Goal: Task Accomplishment & Management: Use online tool/utility

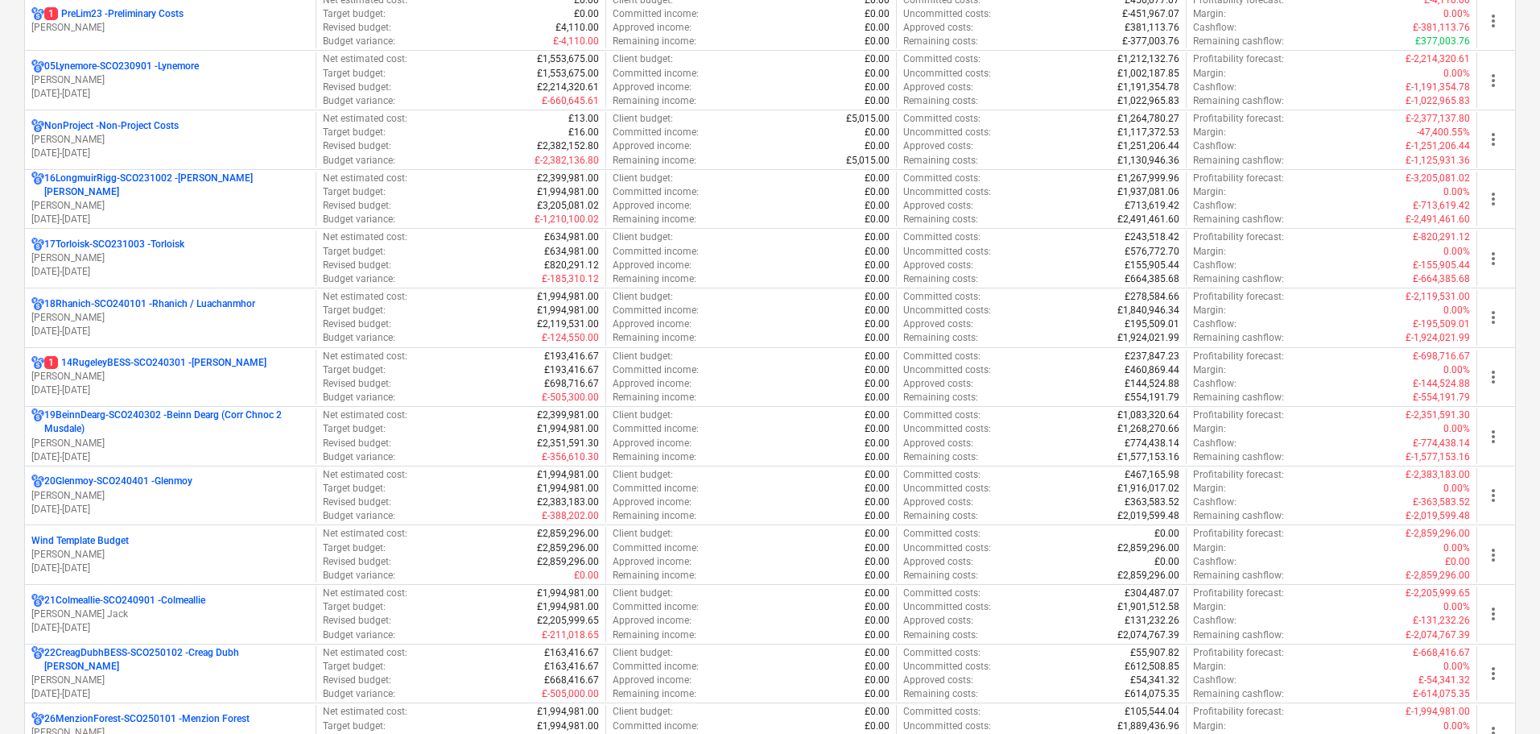
scroll to position [1127, 0]
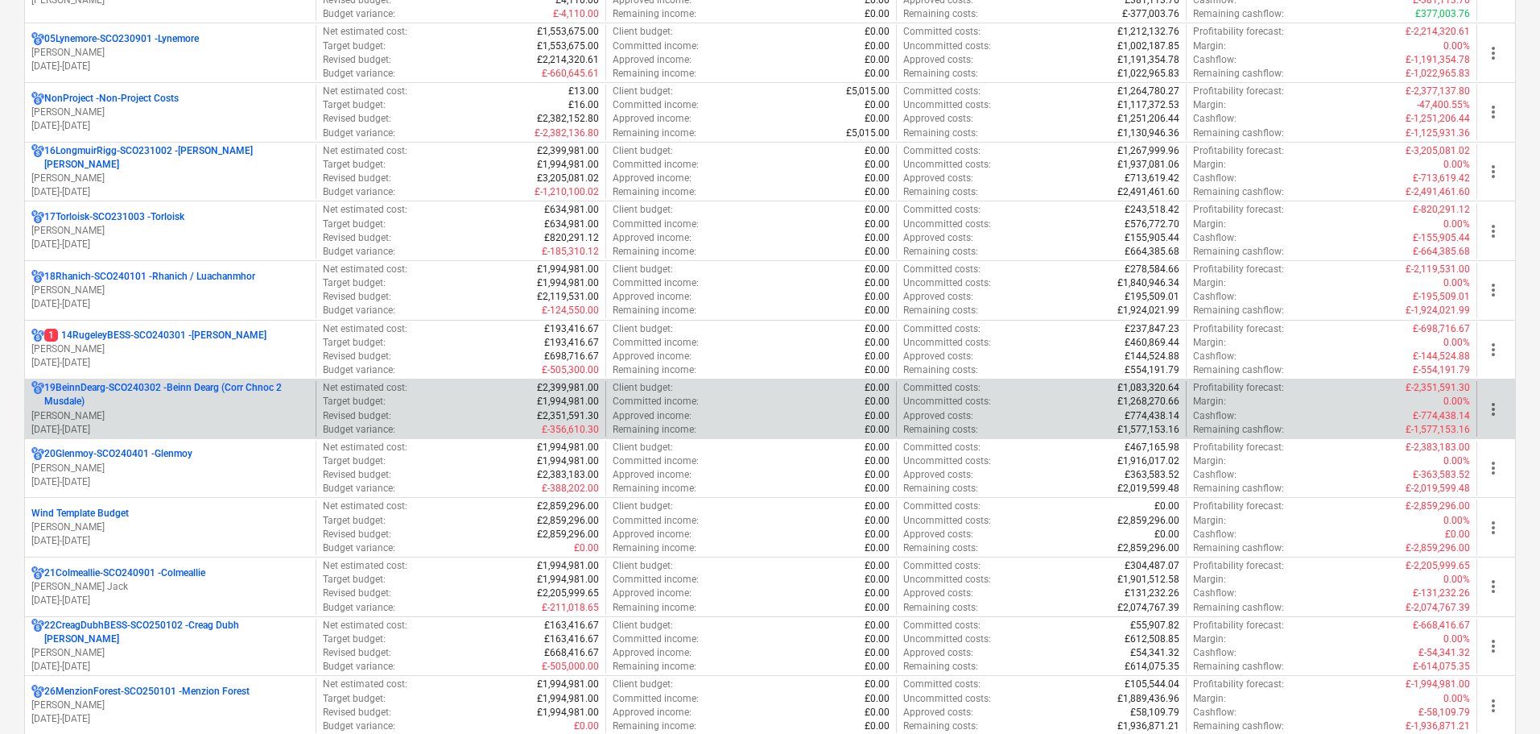
click at [182, 400] on p "19BeinnDearg-SCO240302 - Beinn Dearg (Corr Chnoc 2 Musdale)" at bounding box center [176, 394] width 265 height 27
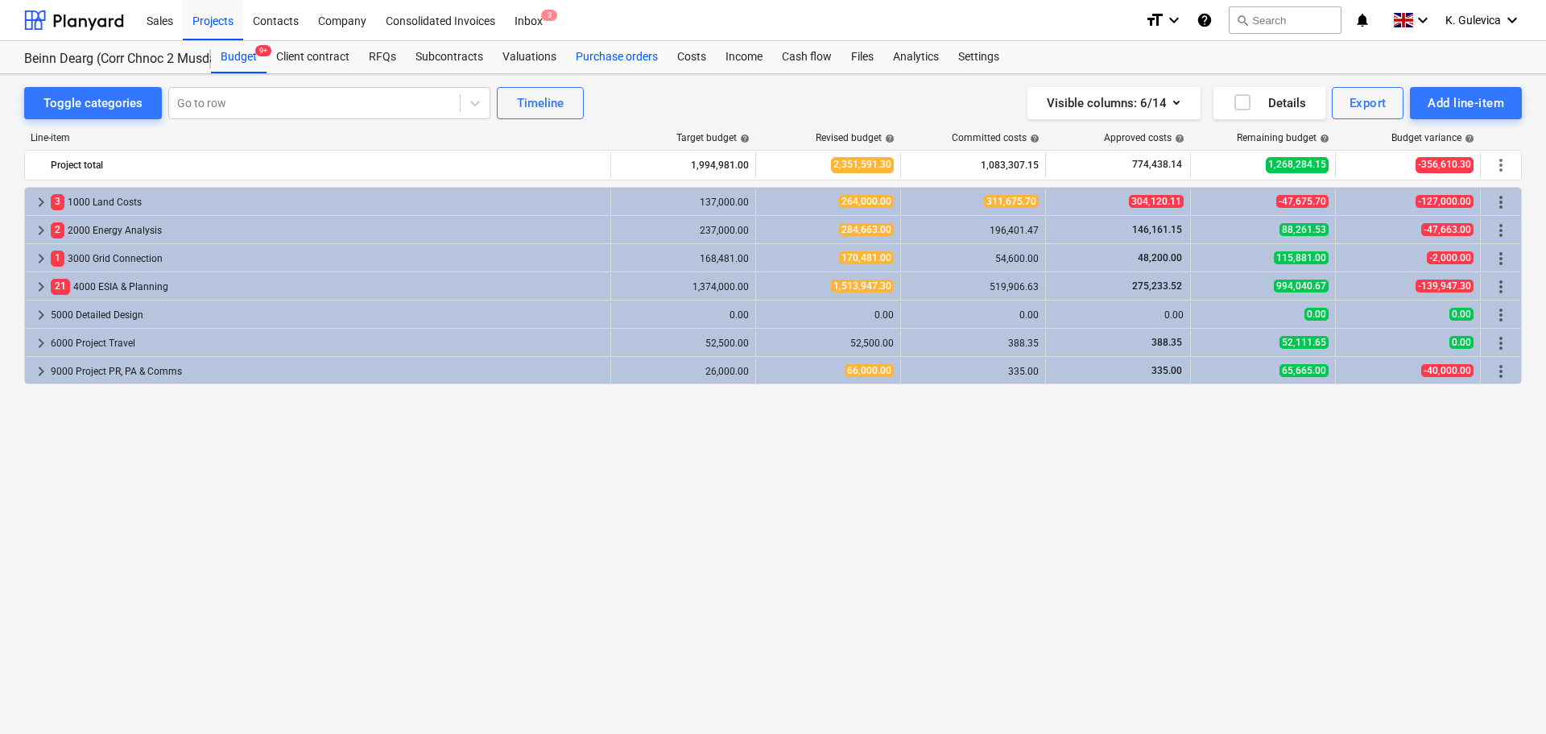
click at [633, 63] on div "Purchase orders" at bounding box center [616, 57] width 101 height 32
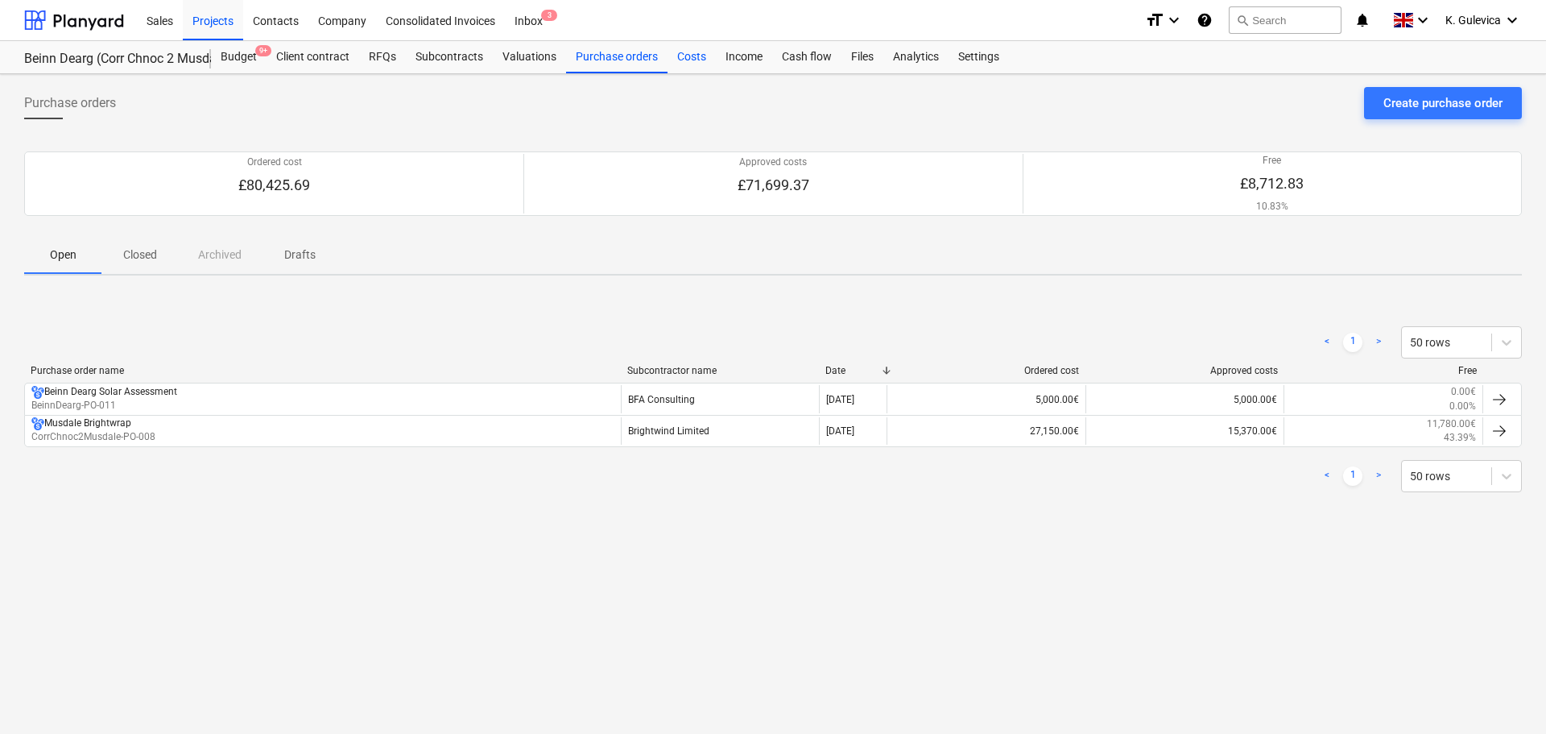
click at [685, 60] on div "Costs" at bounding box center [692, 57] width 48 height 32
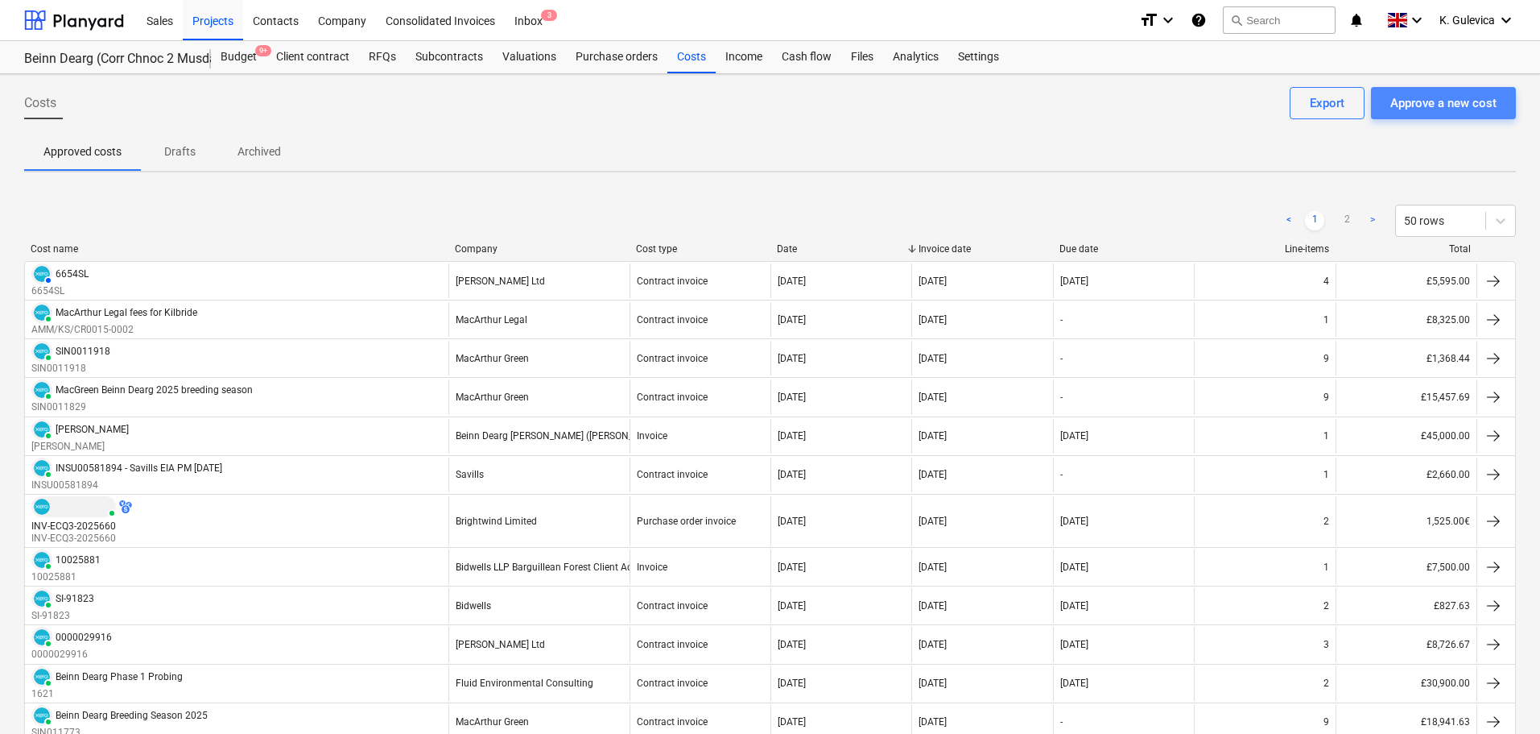
click at [1460, 102] on div "Approve a new cost" at bounding box center [1444, 103] width 106 height 21
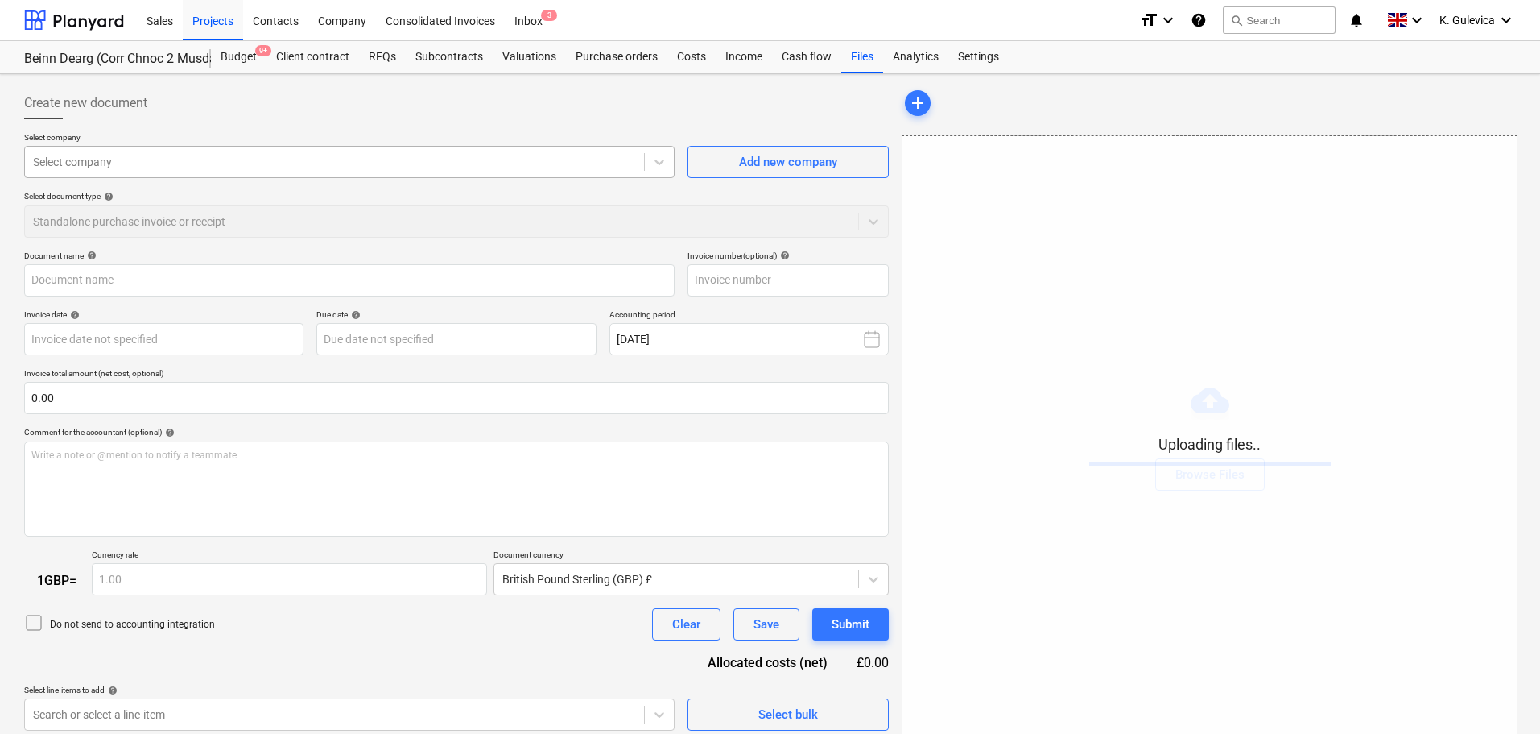
click at [426, 154] on div at bounding box center [334, 162] width 603 height 16
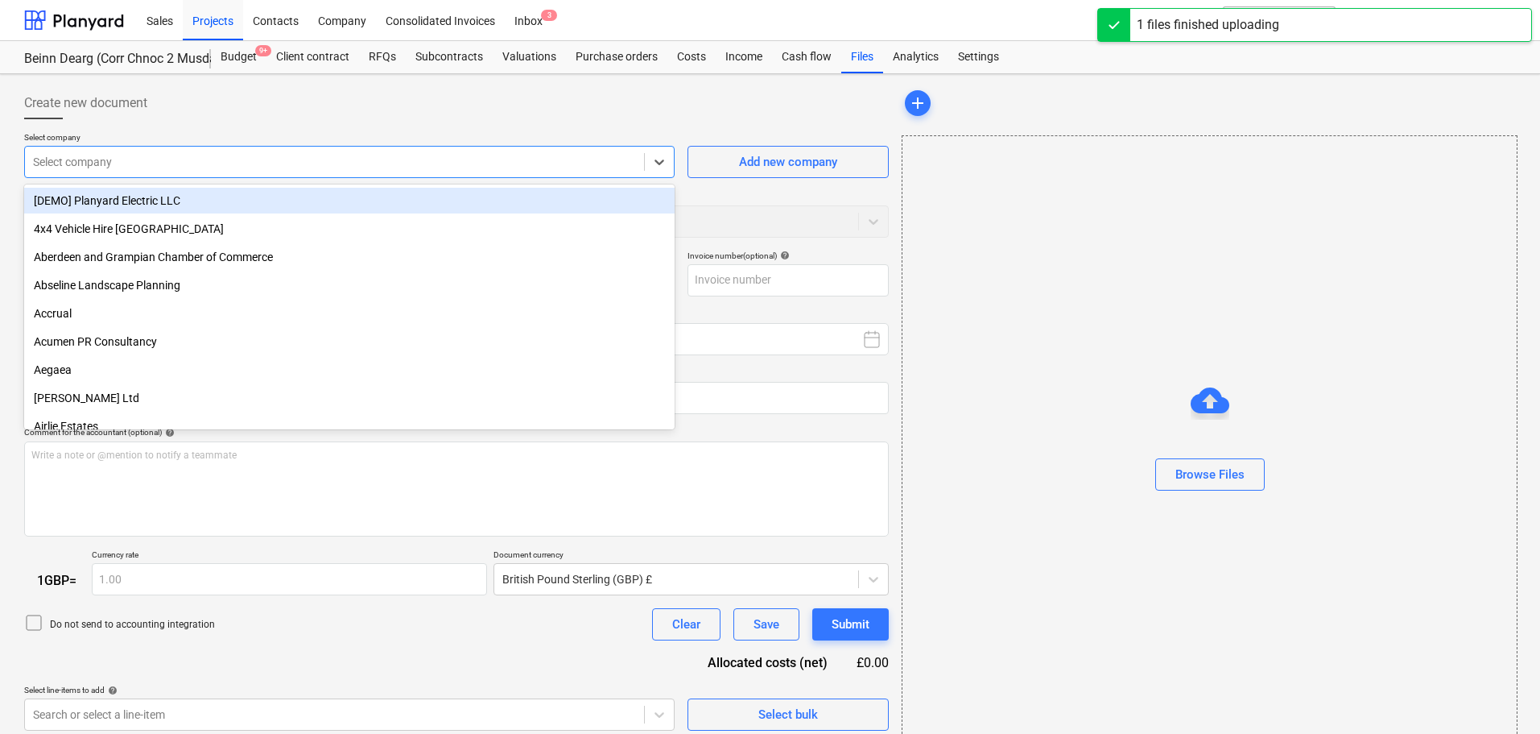
type input "Invoice INV-ECQ3-2025719.pdf"
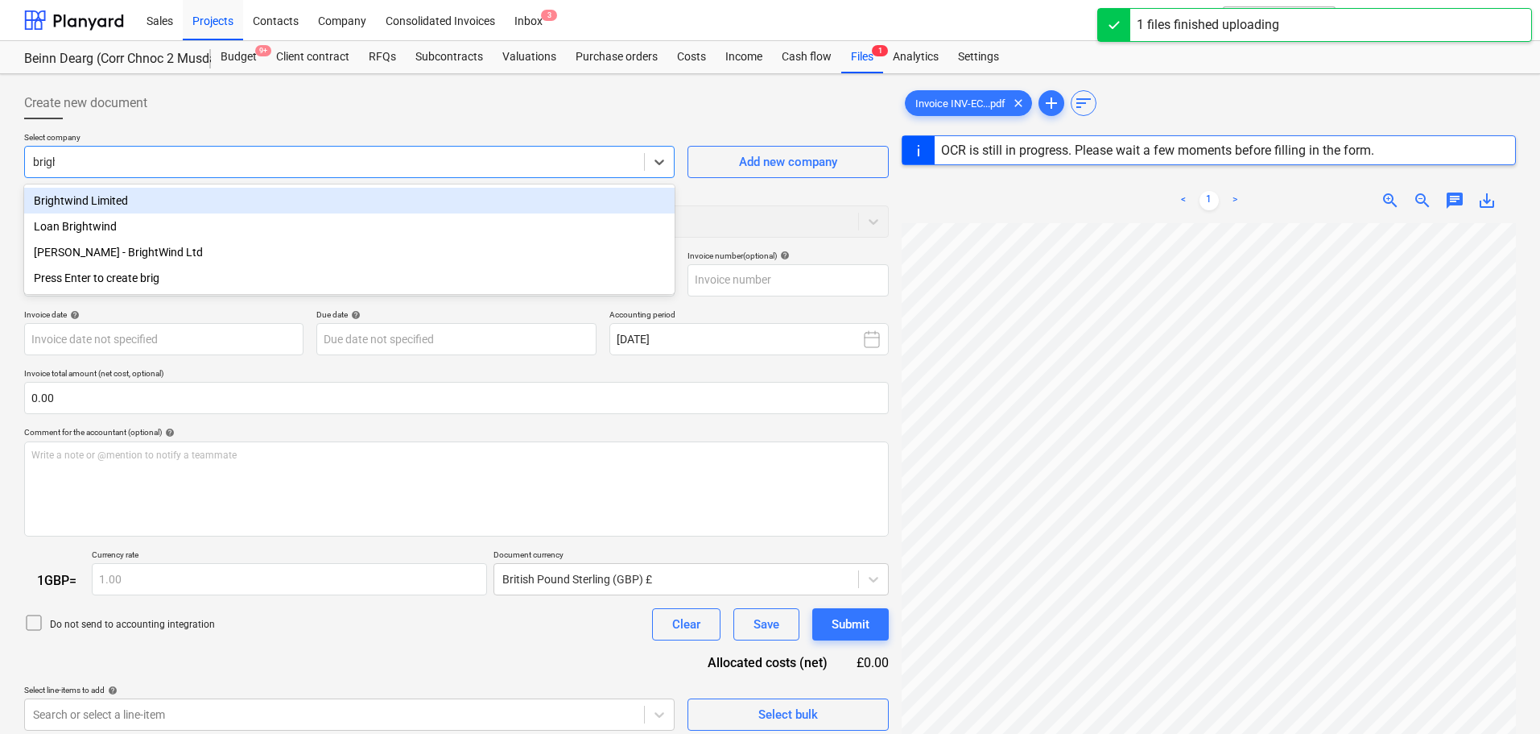
type input "bright"
click at [329, 201] on div "Brightwind Limited" at bounding box center [349, 201] width 651 height 26
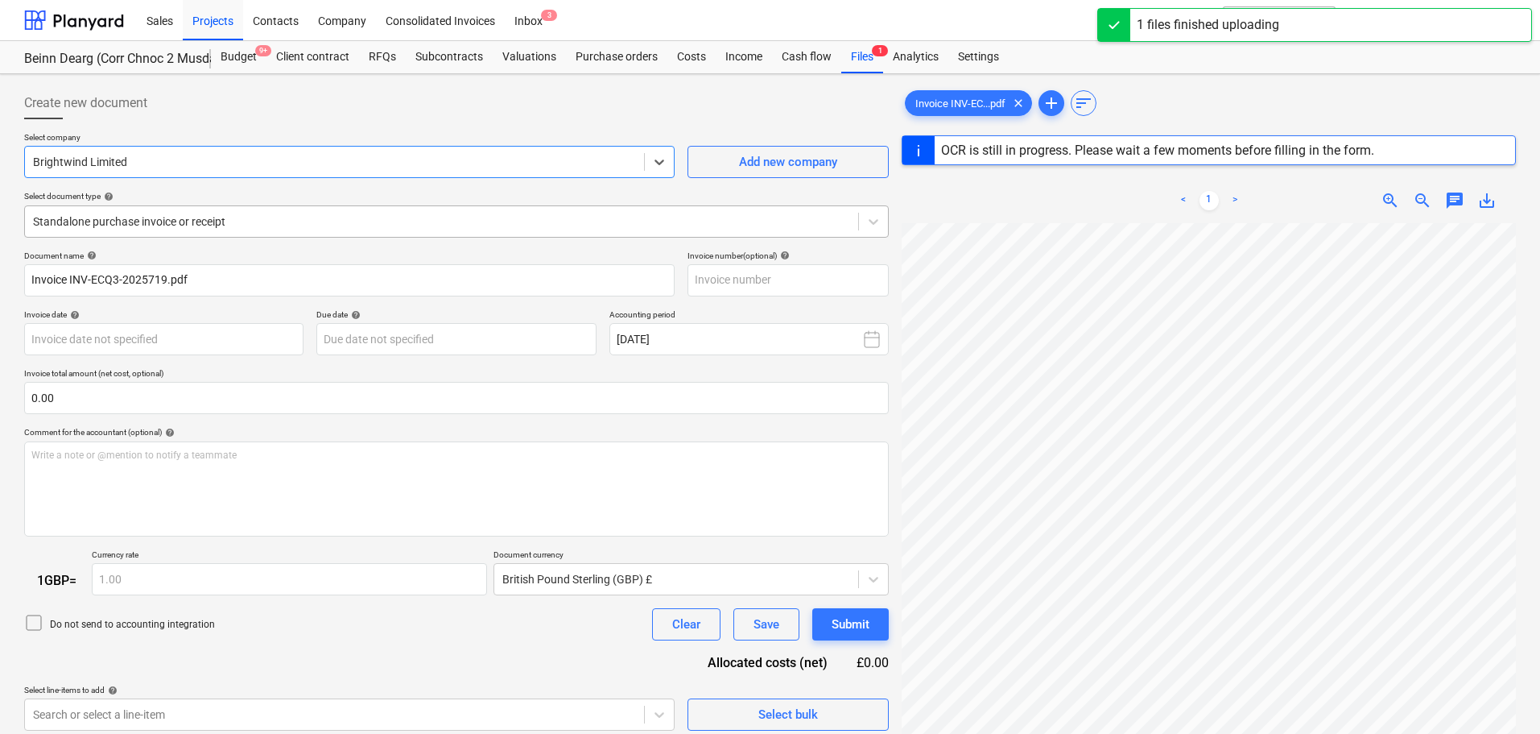
click at [305, 220] on div at bounding box center [441, 221] width 817 height 16
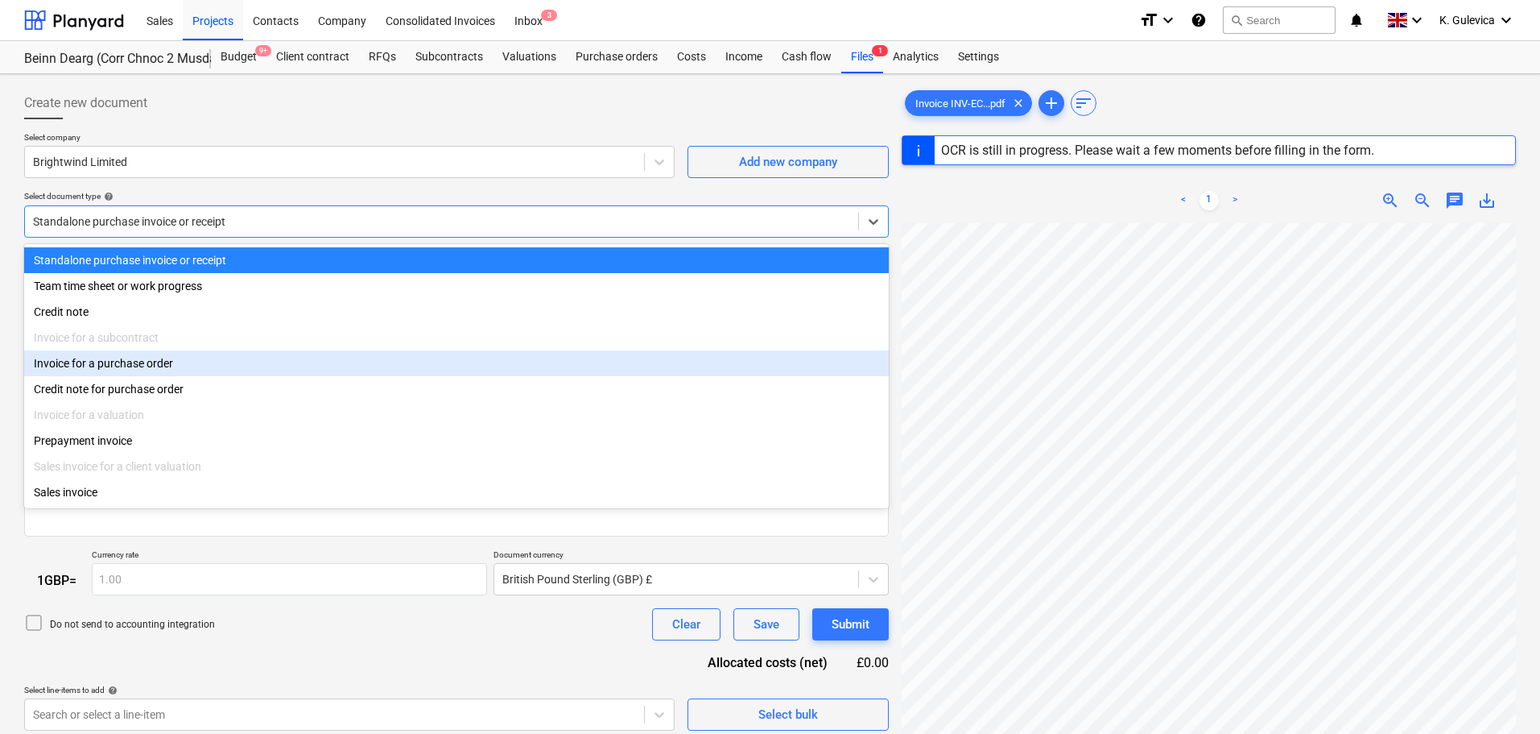
click at [145, 369] on div "Invoice for a purchase order" at bounding box center [456, 363] width 865 height 26
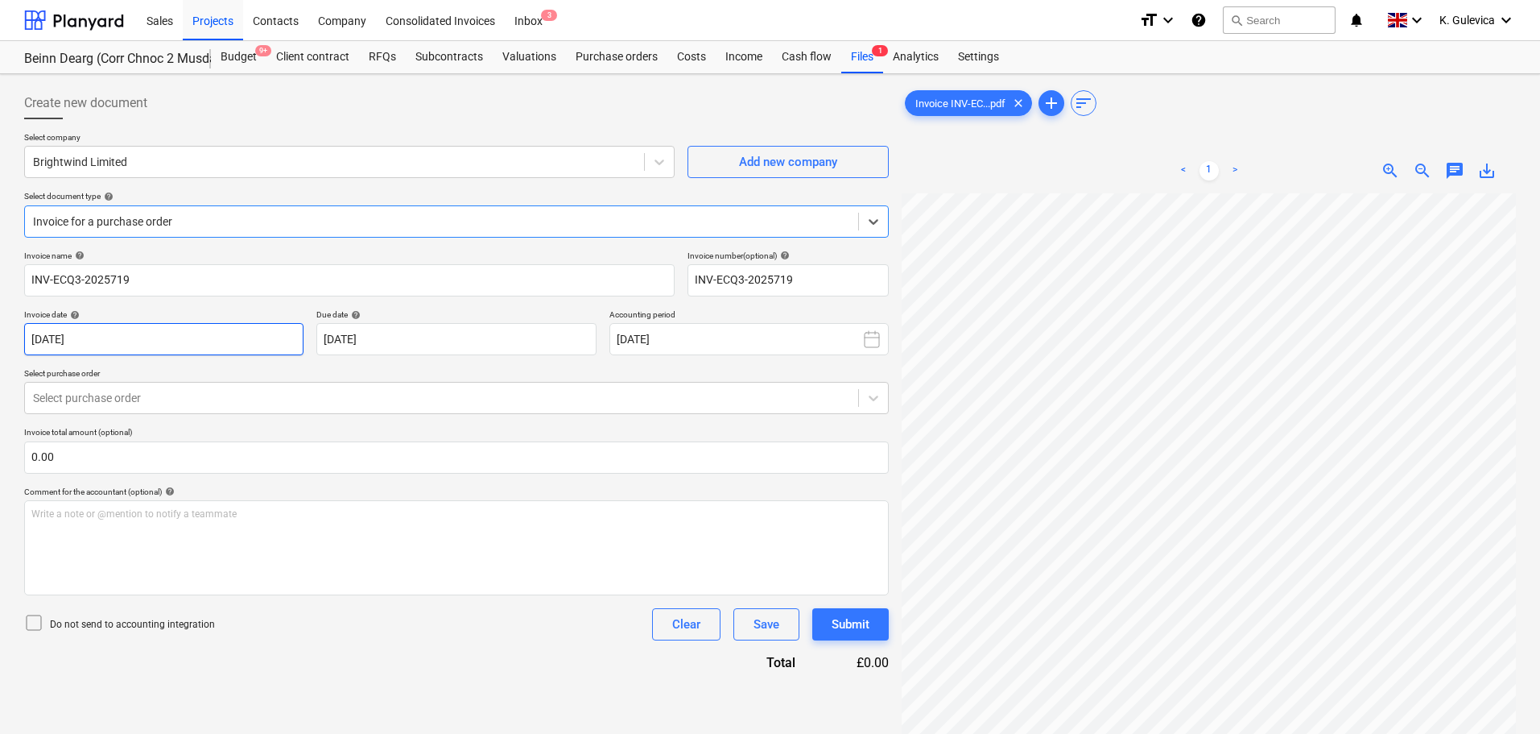
type input "INV-ECQ3-2025719"
type input "[DATE]"
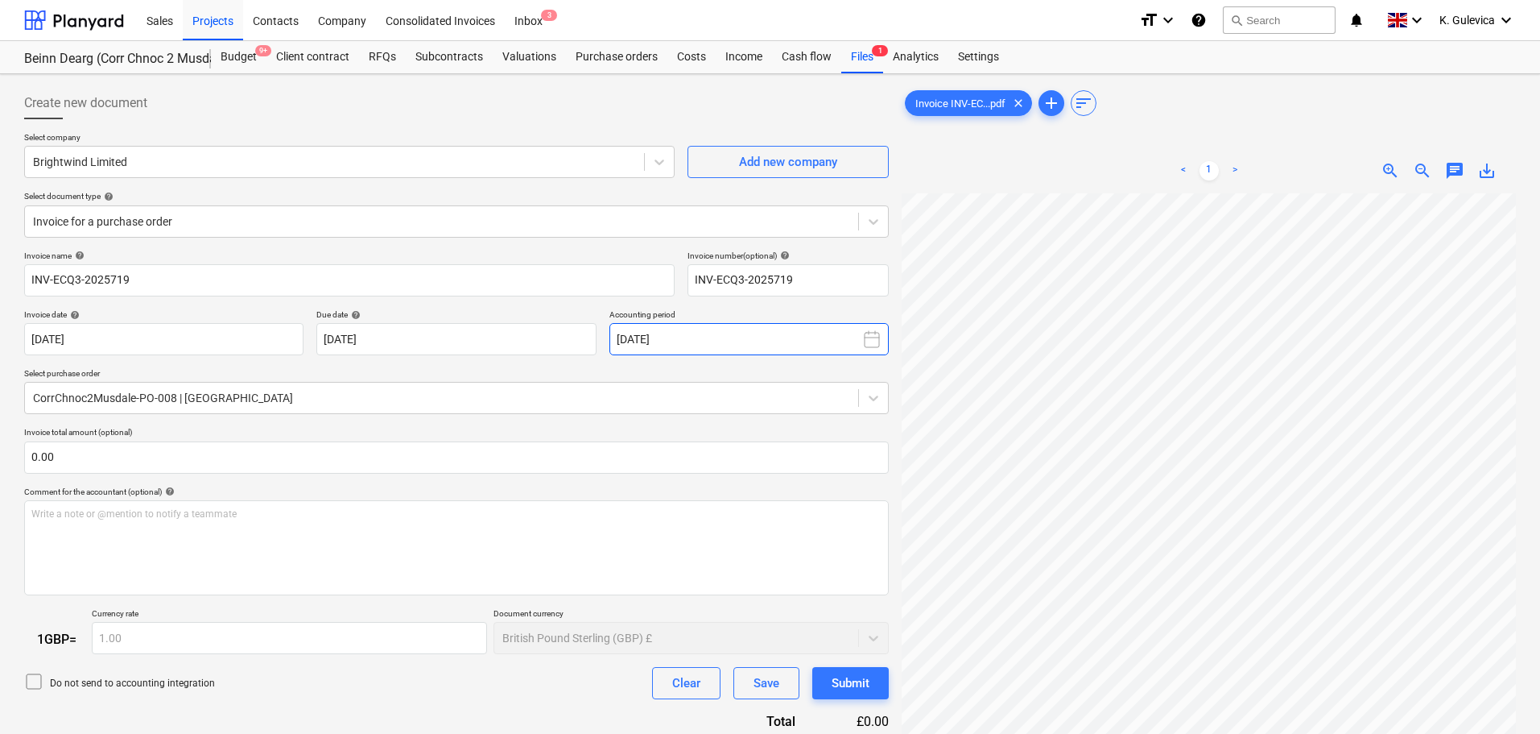
click at [777, 334] on button "[DATE]" at bounding box center [749, 339] width 279 height 32
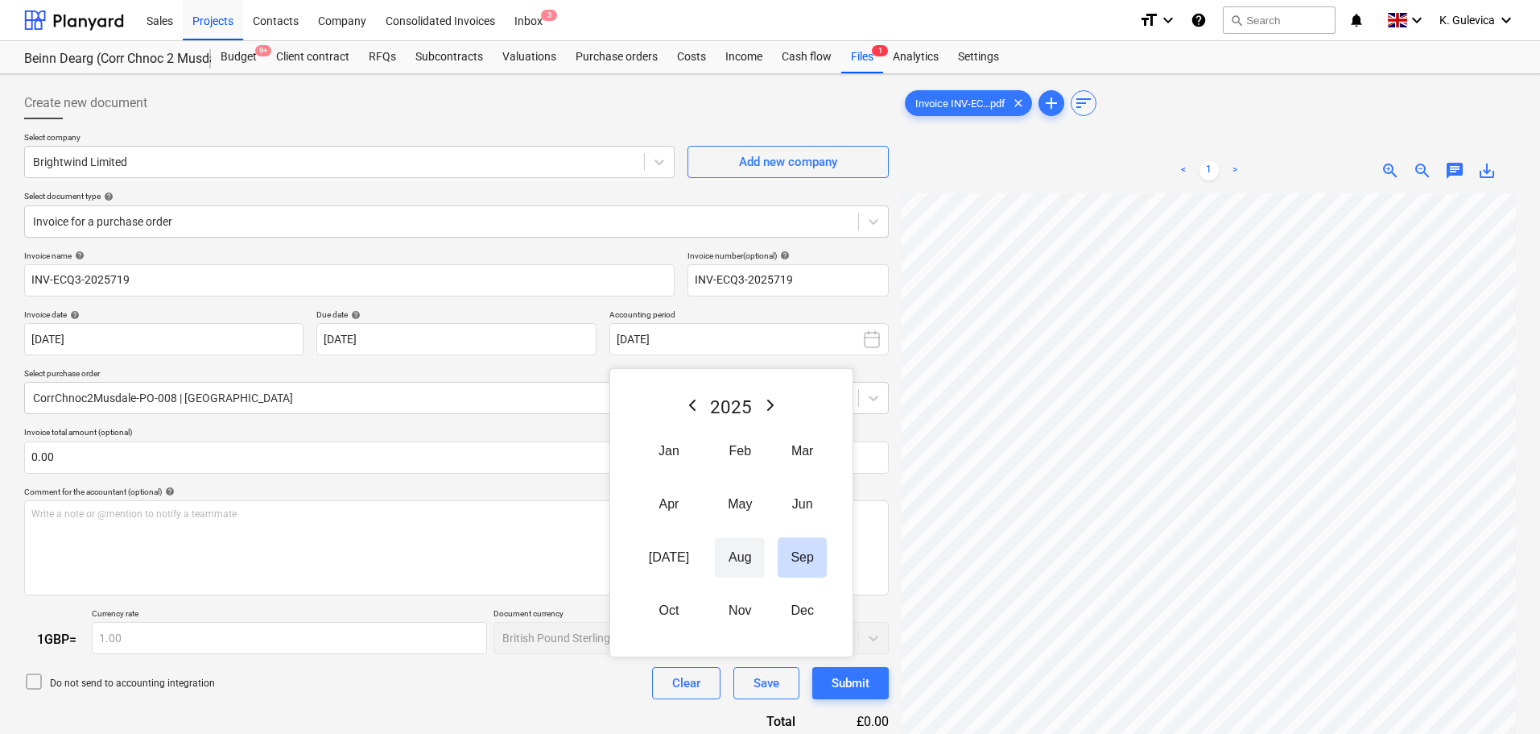
click at [718, 557] on button "Aug" at bounding box center [740, 557] width 50 height 40
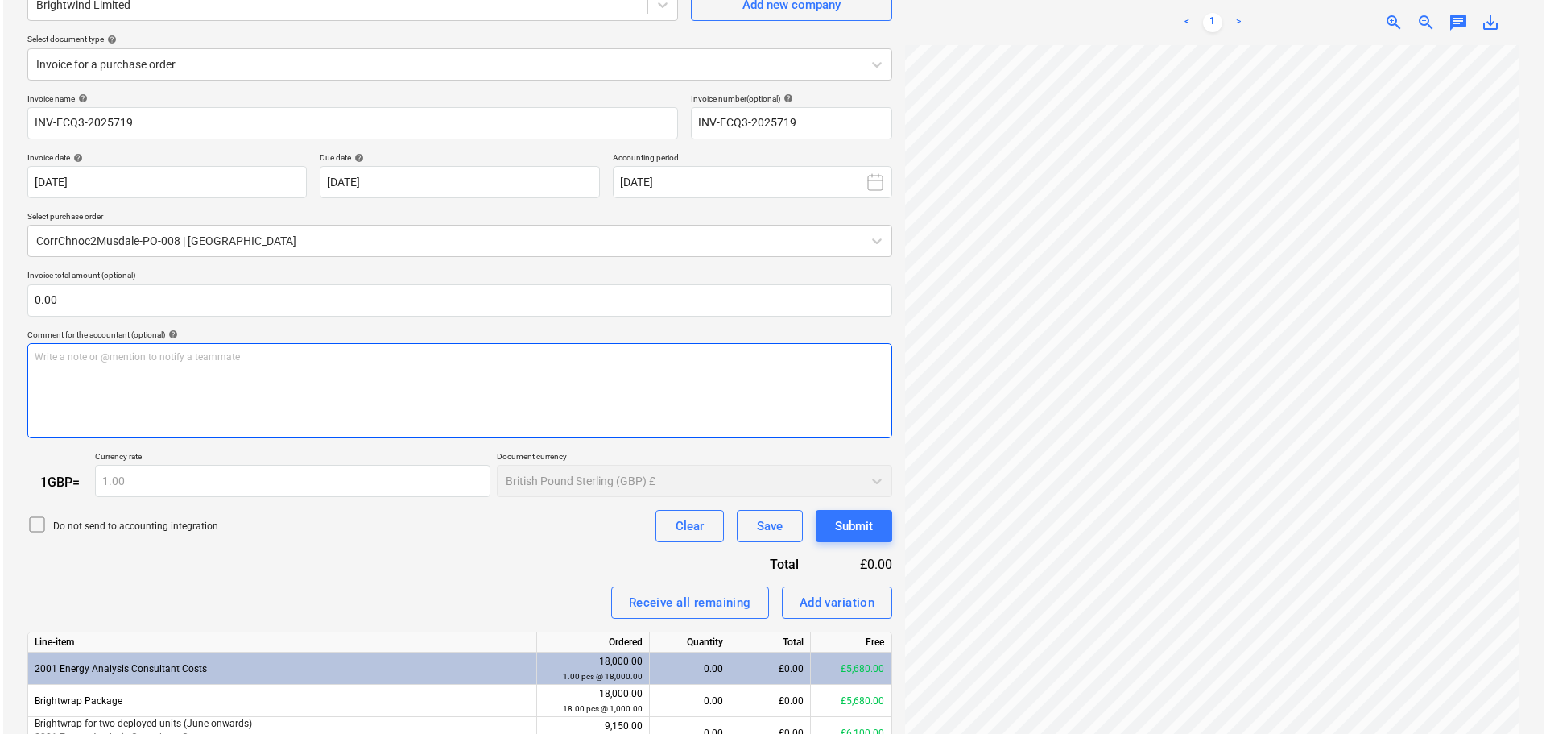
scroll to position [238, 0]
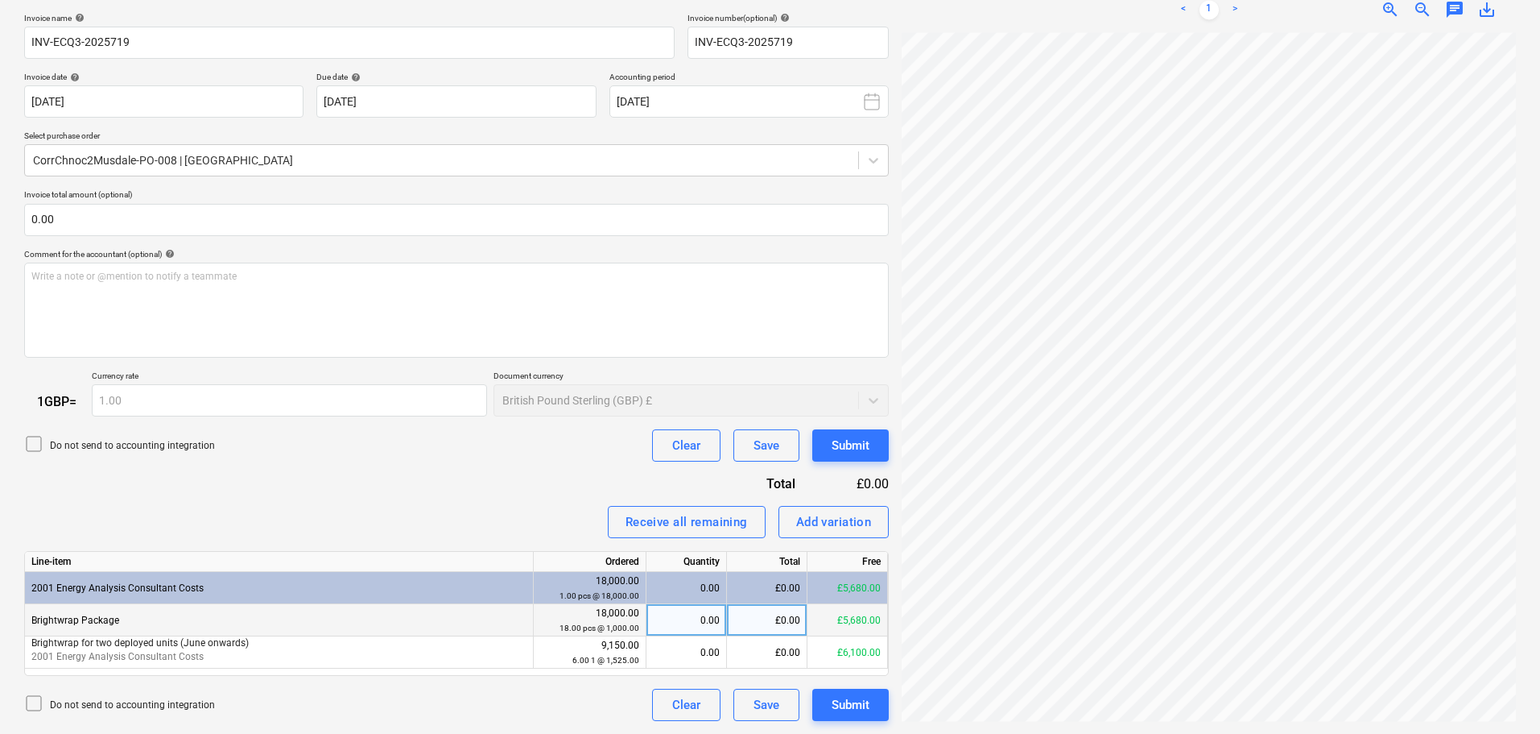
click at [696, 616] on div "0.00" at bounding box center [686, 620] width 67 height 32
type input "1"
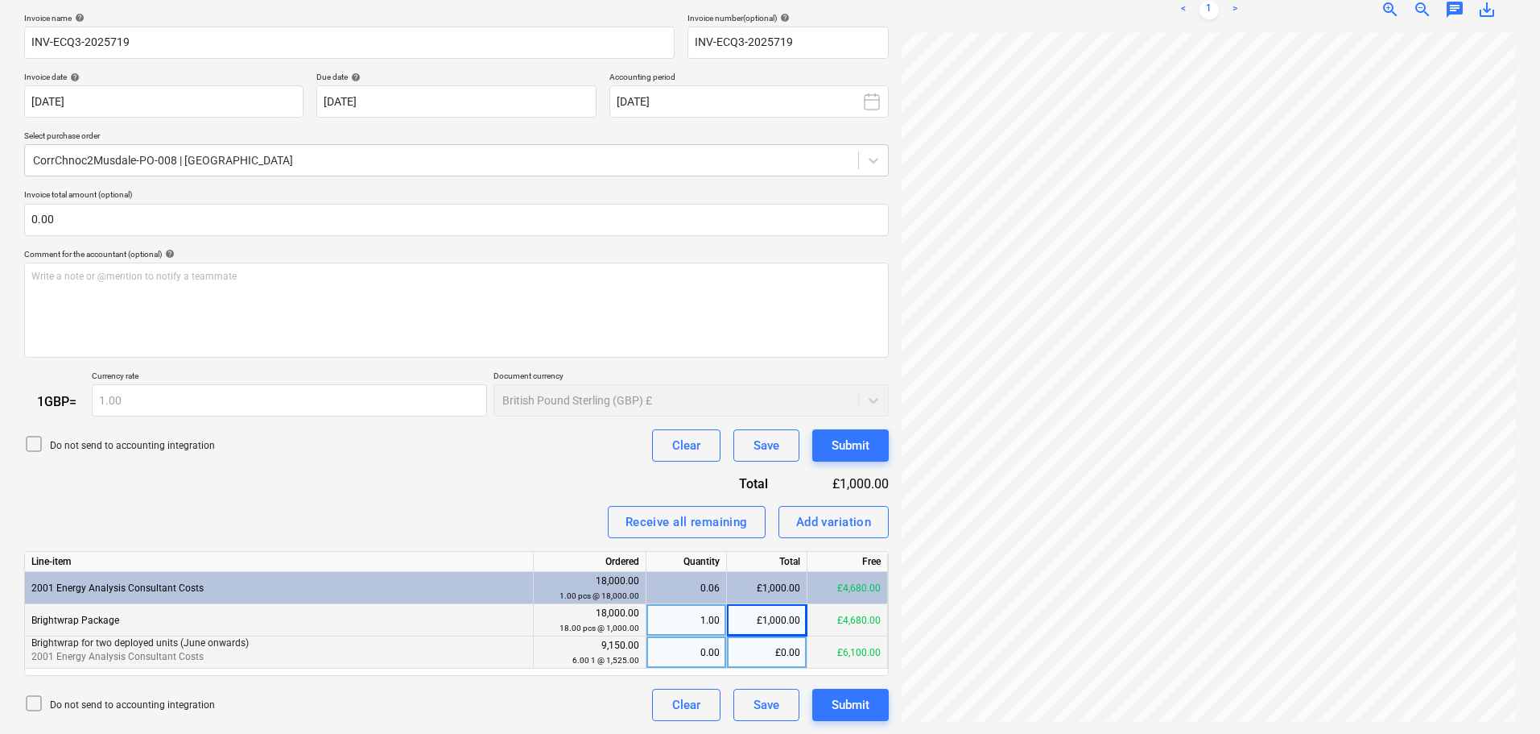
click at [700, 653] on div "0.00" at bounding box center [686, 652] width 67 height 32
type input "1"
click at [706, 618] on div "1.00" at bounding box center [686, 620] width 67 height 32
click at [593, 483] on div "Invoice name help INV-ECQ3-2025719 Invoice number (optional) help INV-ECQ3-2025…" at bounding box center [456, 367] width 865 height 709
click at [863, 698] on div "Submit" at bounding box center [851, 704] width 38 height 21
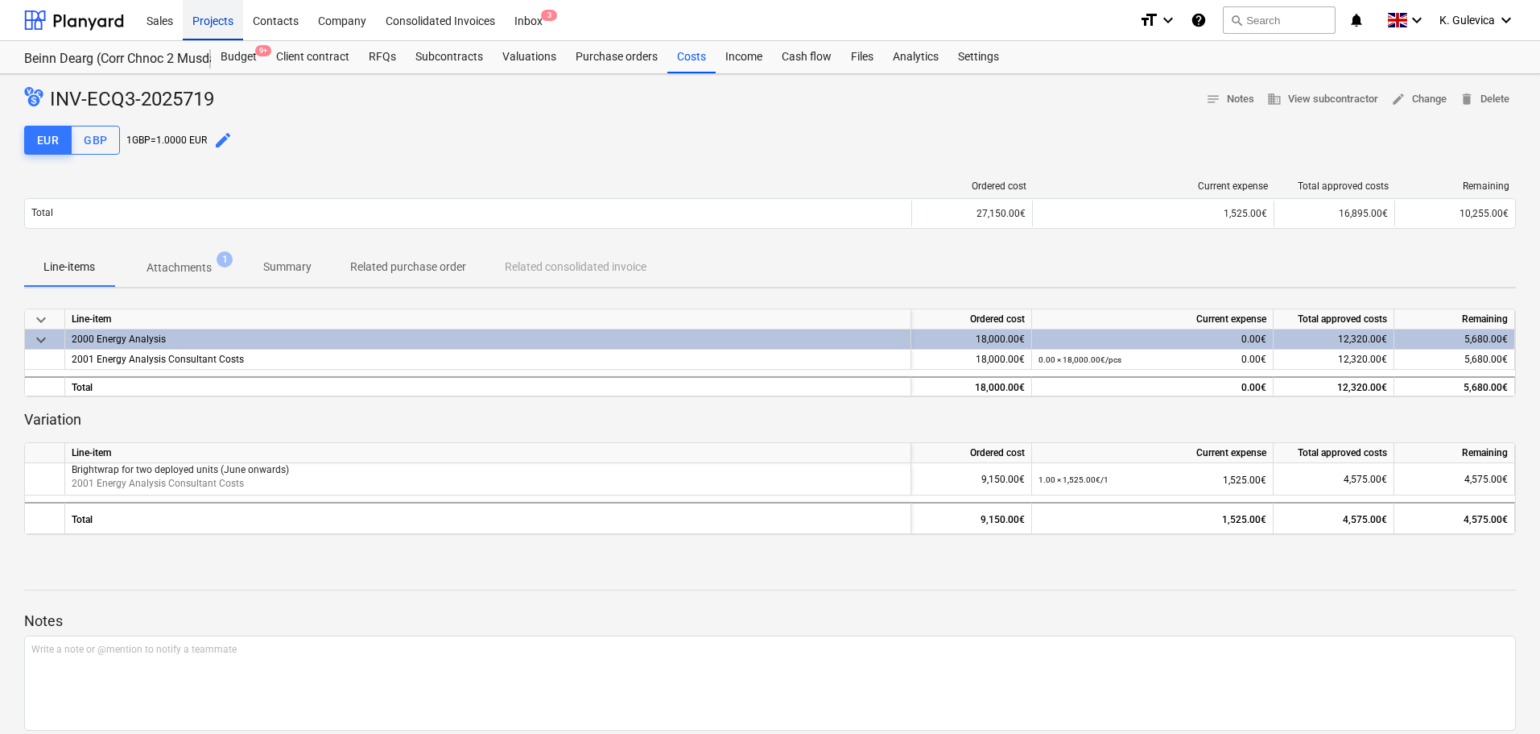
click at [207, 23] on div "Projects" at bounding box center [213, 19] width 60 height 41
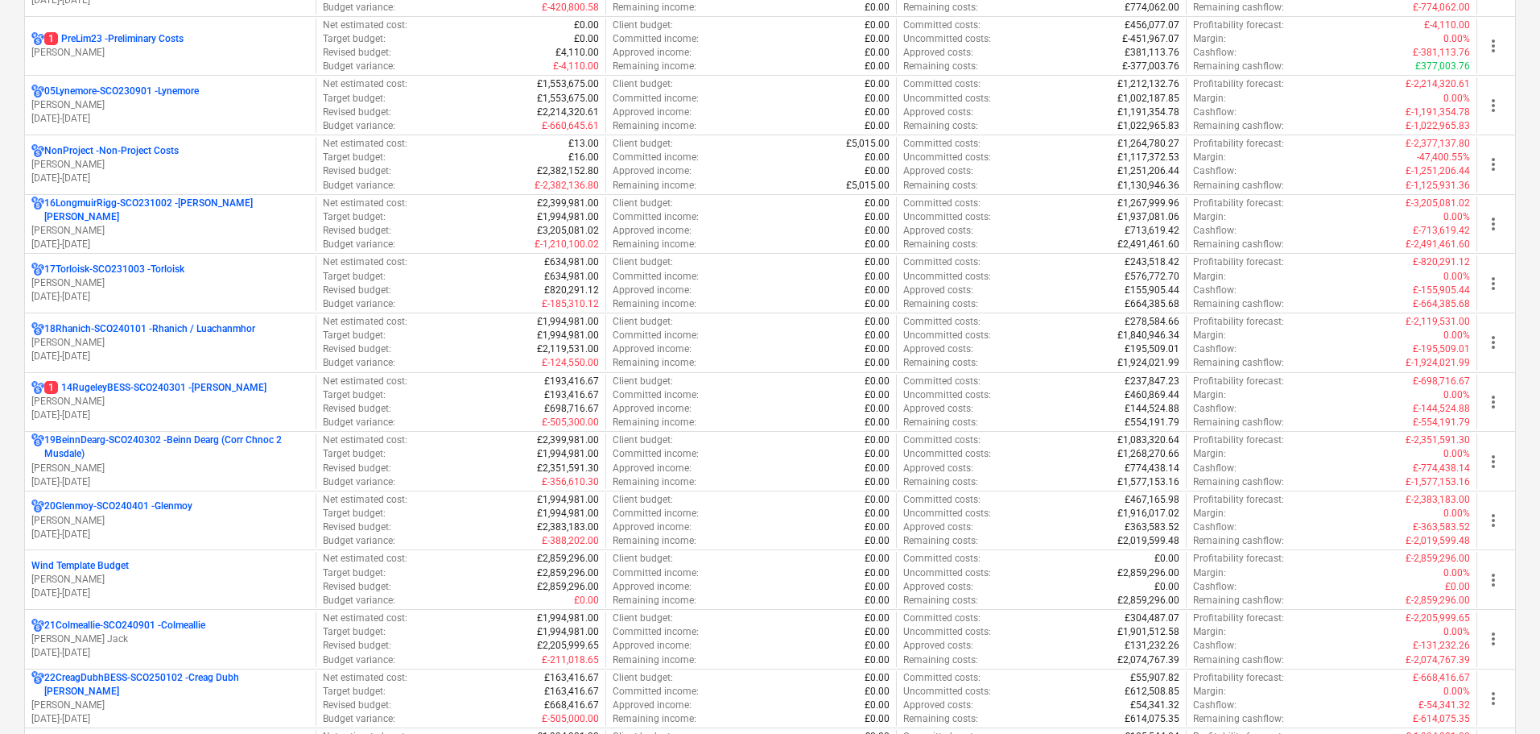
scroll to position [1047, 0]
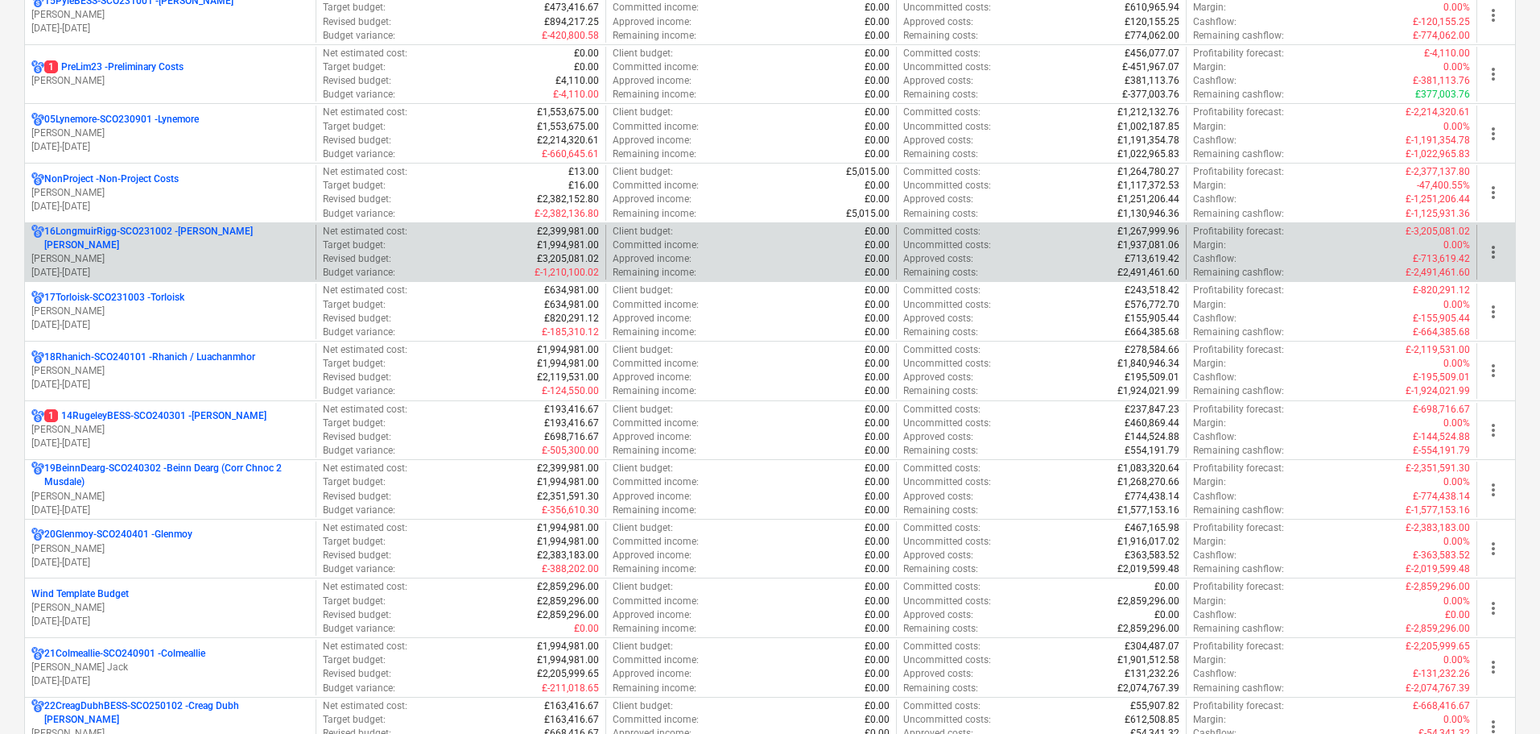
click at [159, 252] on p "[PERSON_NAME]" at bounding box center [170, 259] width 278 height 14
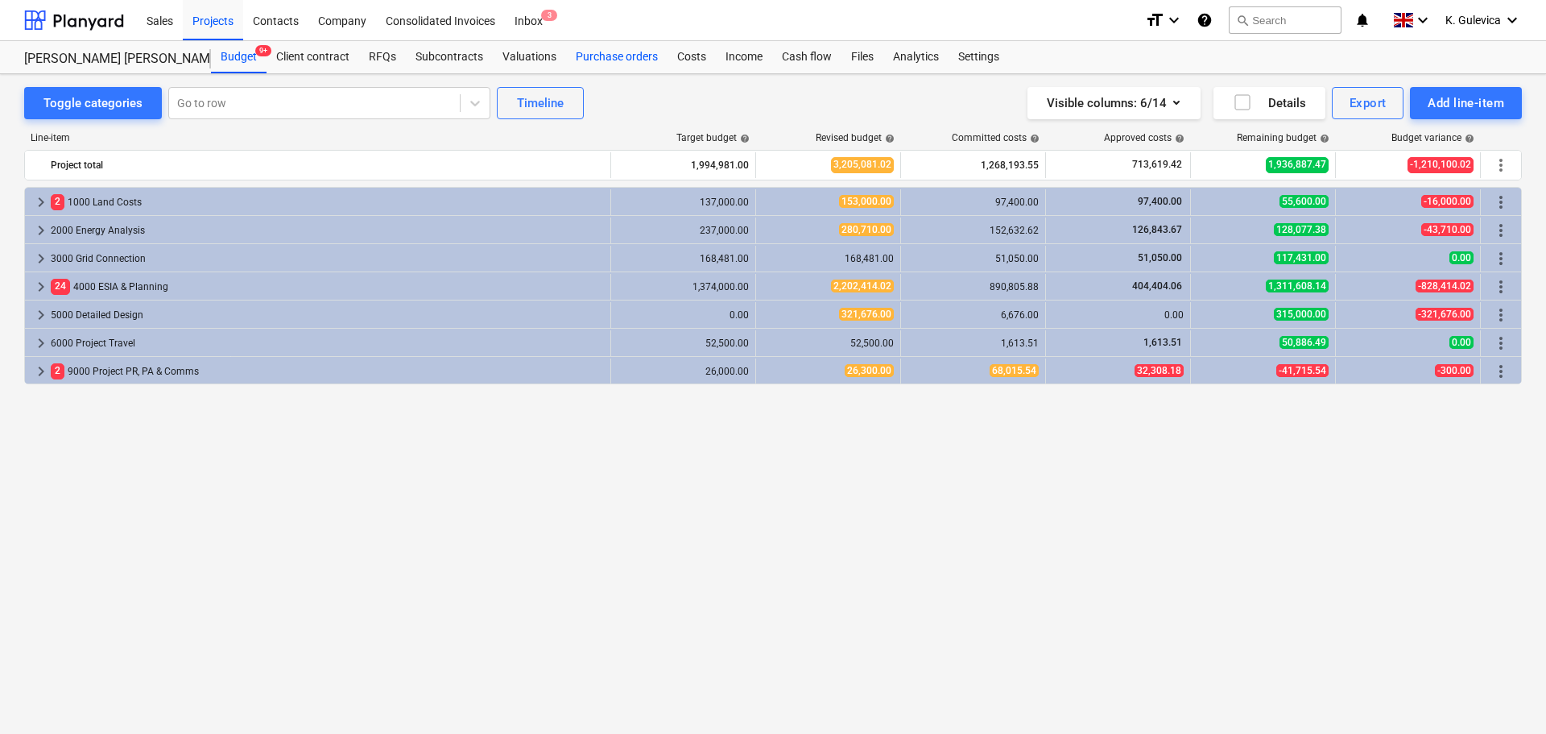
click at [599, 54] on div "Purchase orders" at bounding box center [616, 57] width 101 height 32
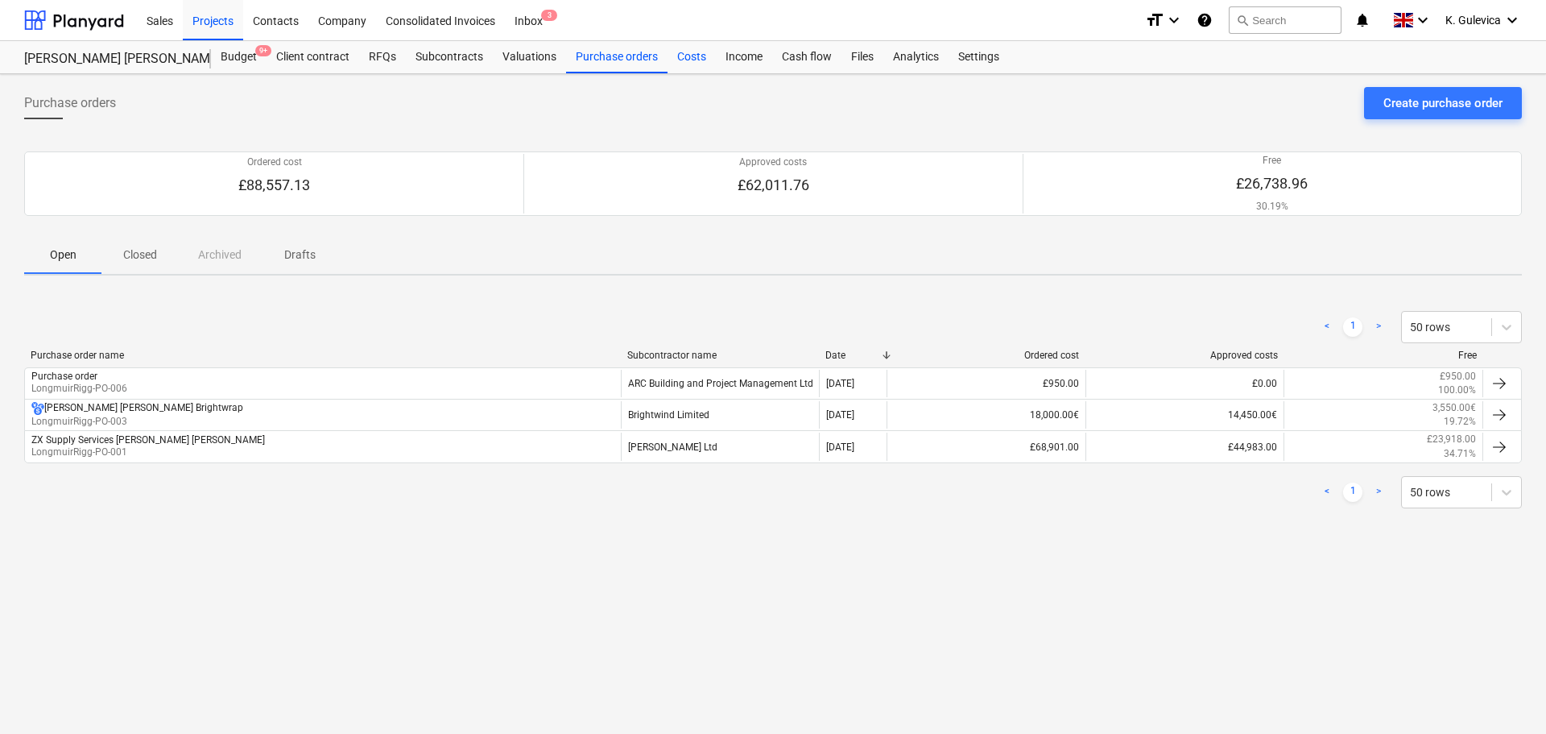
click at [696, 53] on div "Costs" at bounding box center [692, 57] width 48 height 32
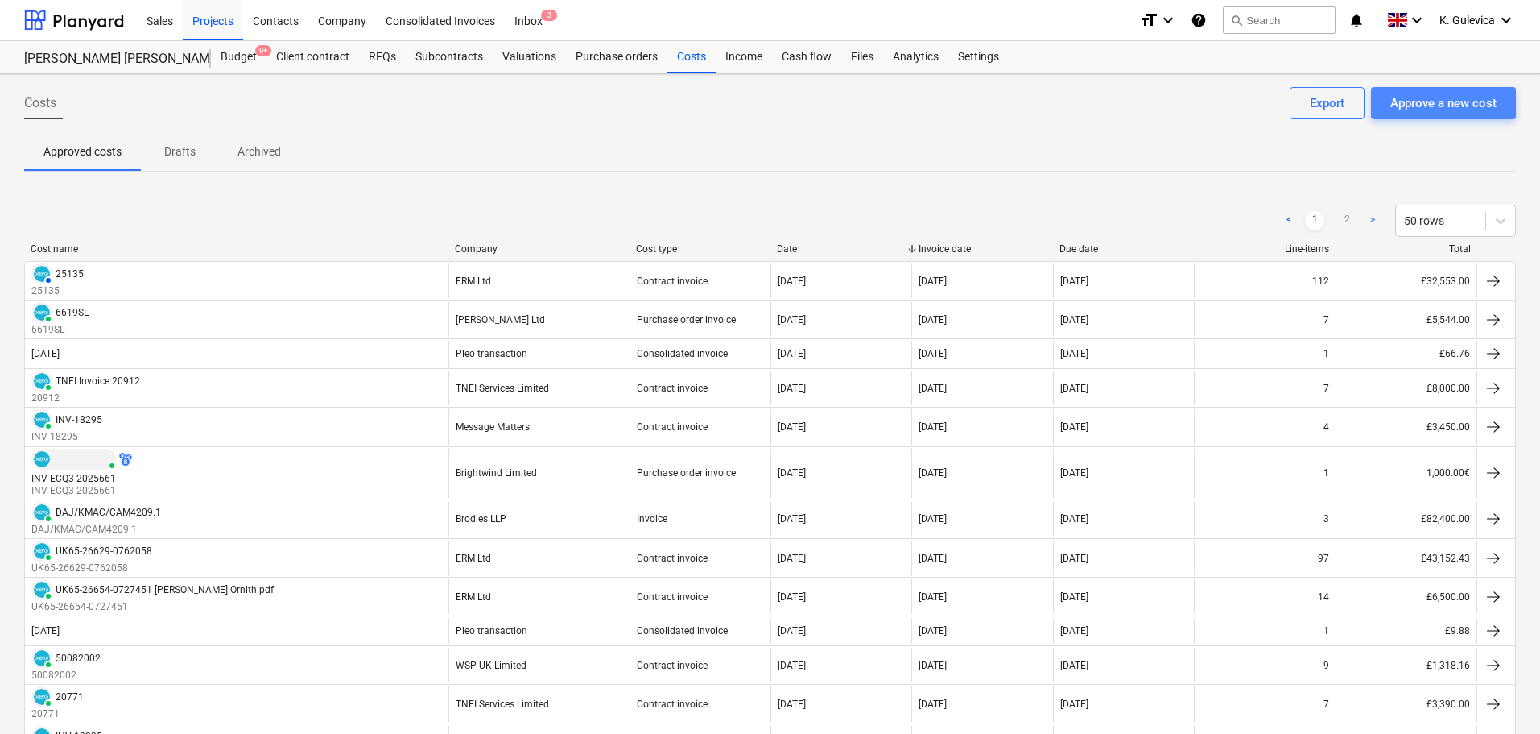
click at [1456, 103] on div "Approve a new cost" at bounding box center [1444, 103] width 106 height 21
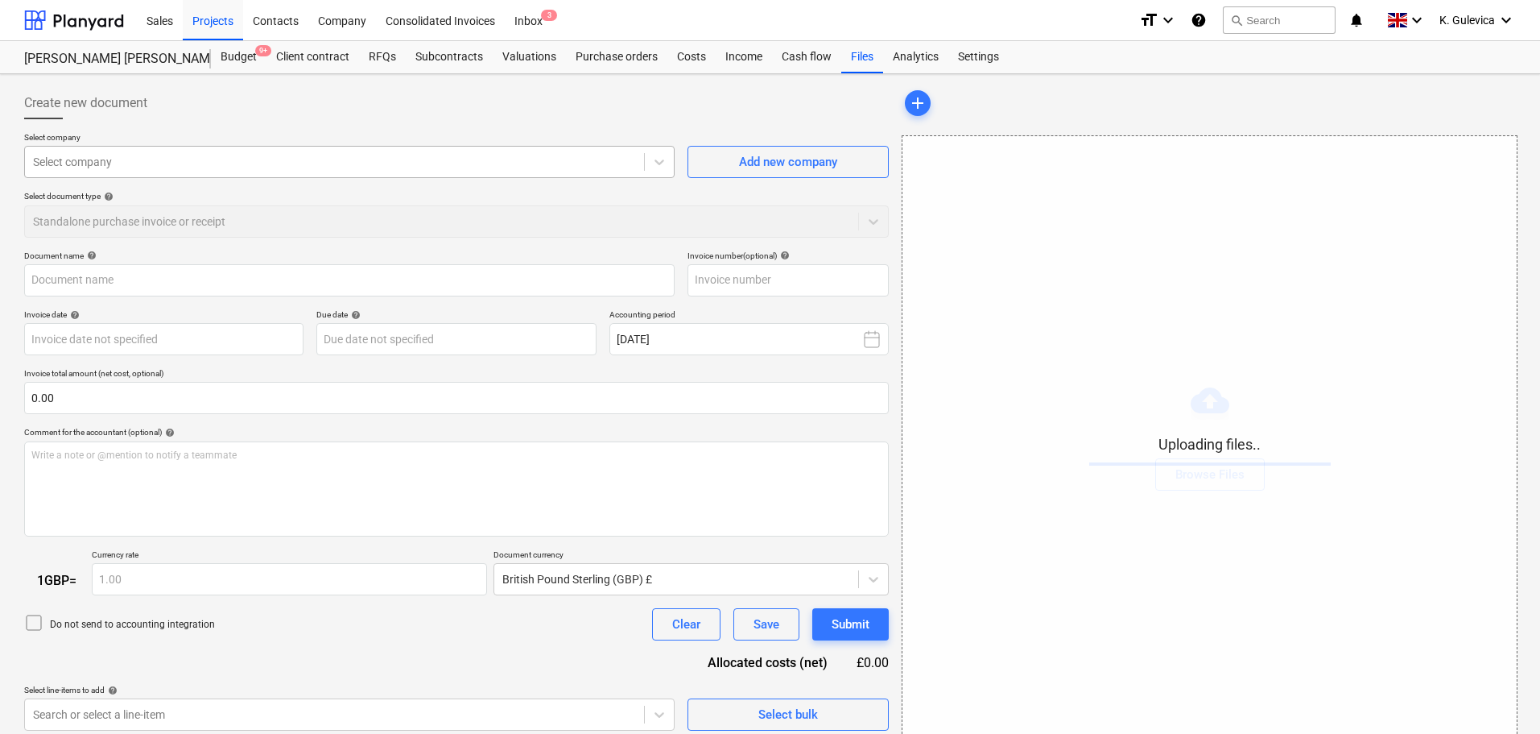
click at [378, 154] on div at bounding box center [334, 162] width 603 height 16
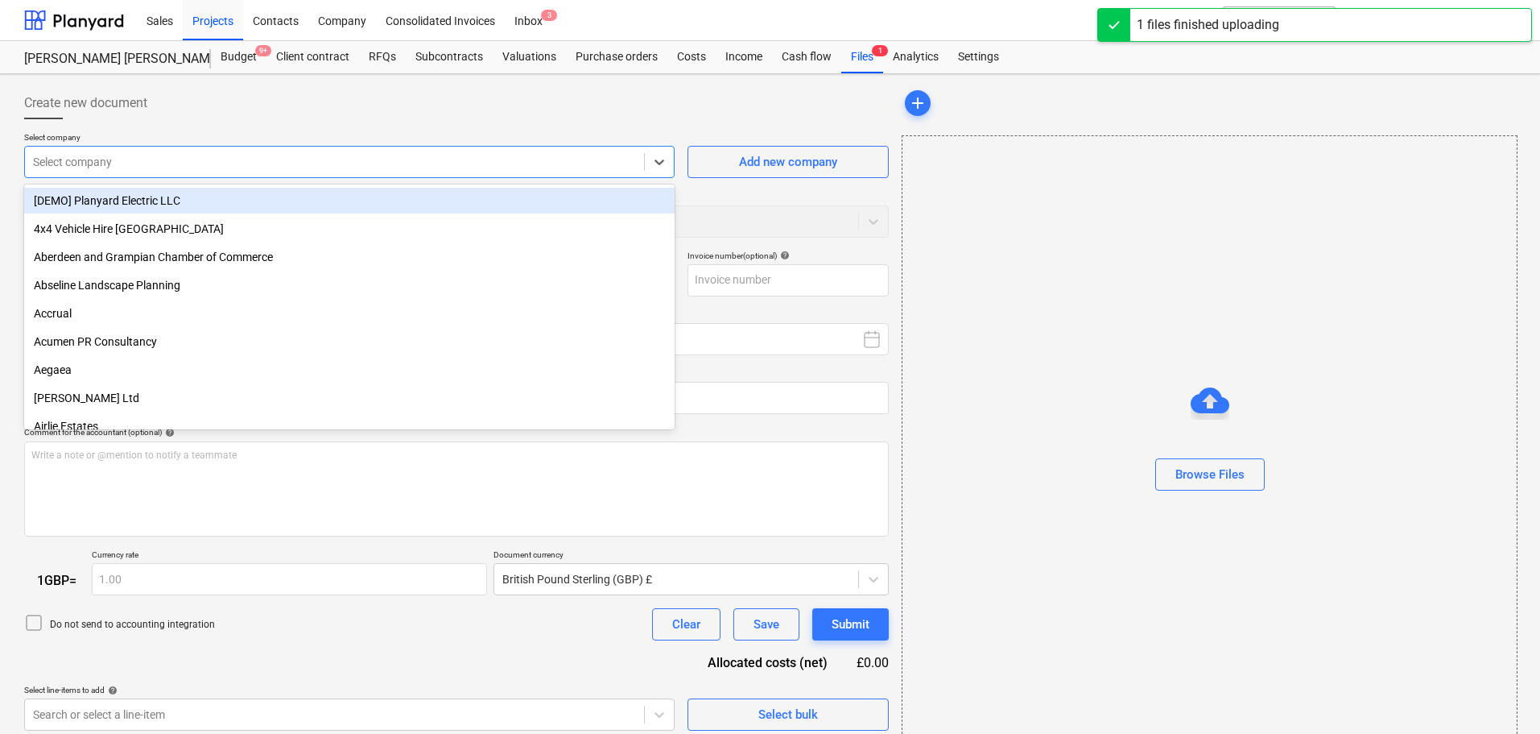
type input "Invoice INV-ECQ3-2025721.pdf"
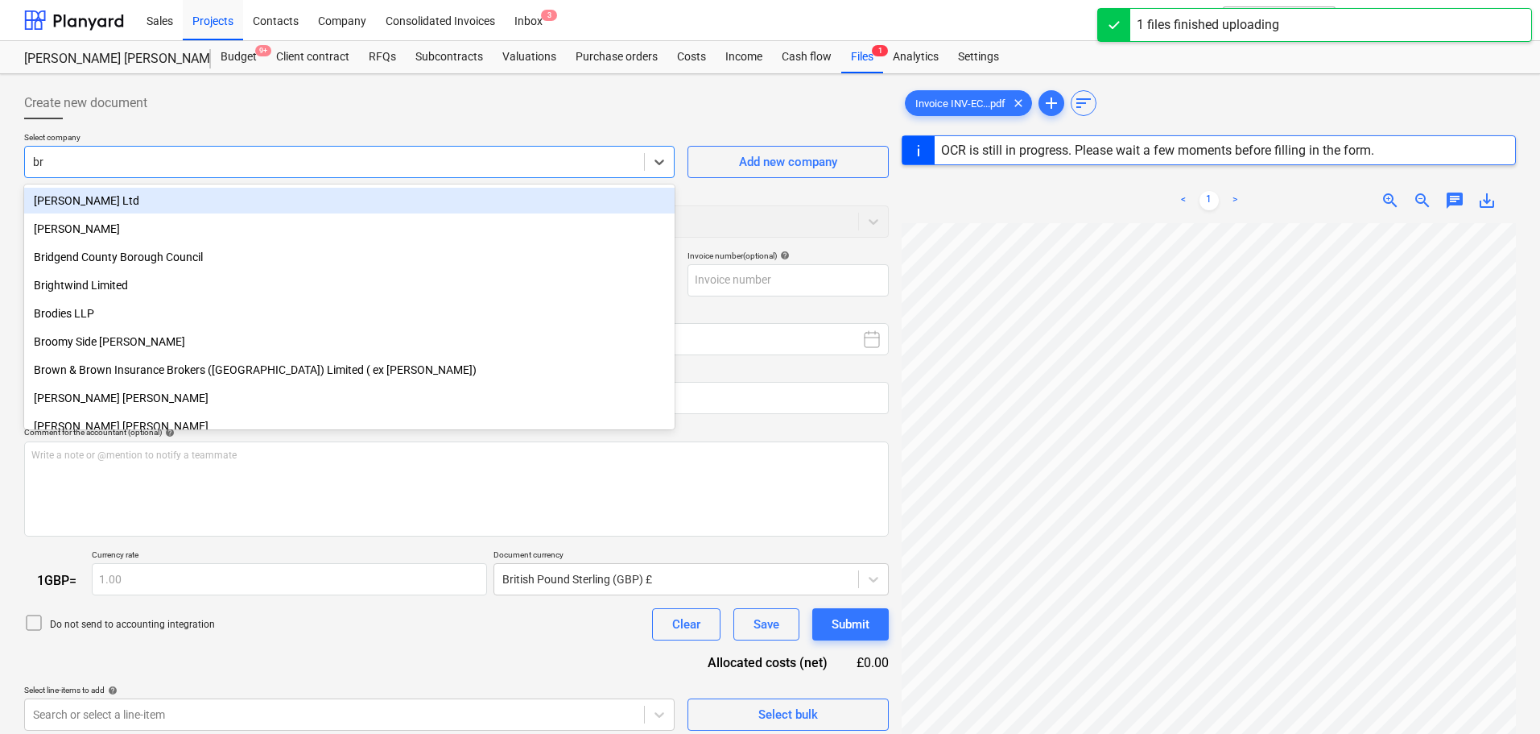
type input "bri"
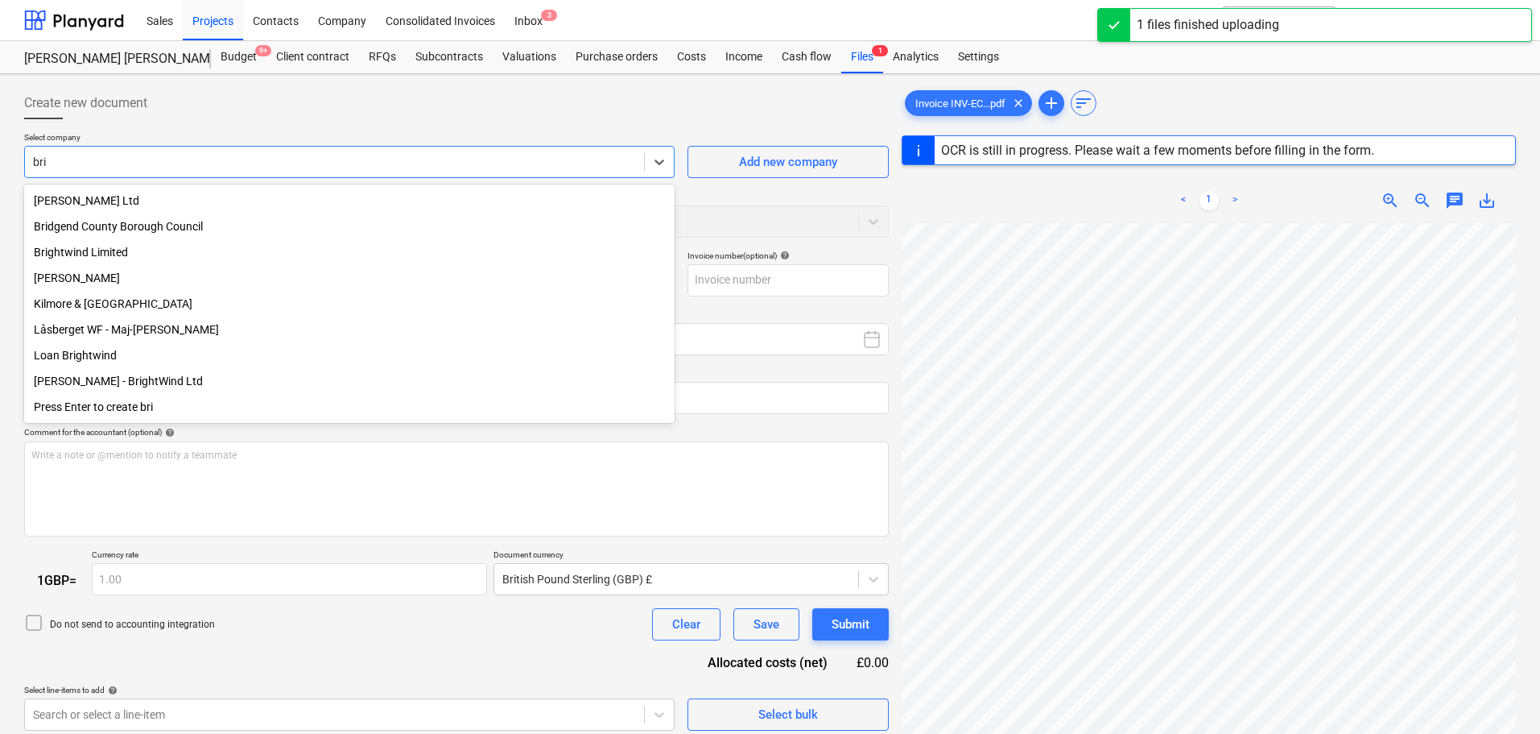
type input "INV-ECQ3-2025721"
type input "[DATE]"
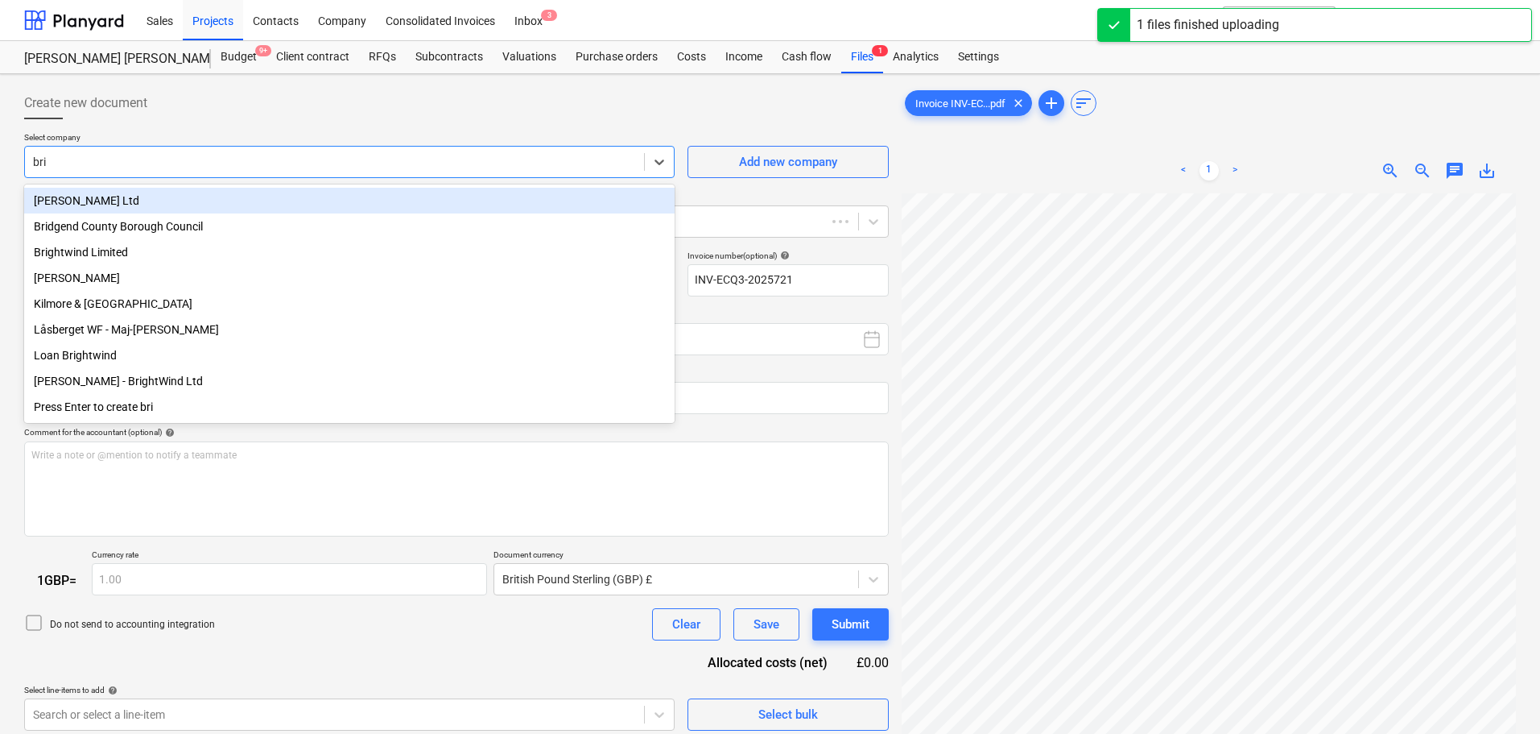
click at [116, 245] on div "Brightwind Limited" at bounding box center [349, 252] width 651 height 26
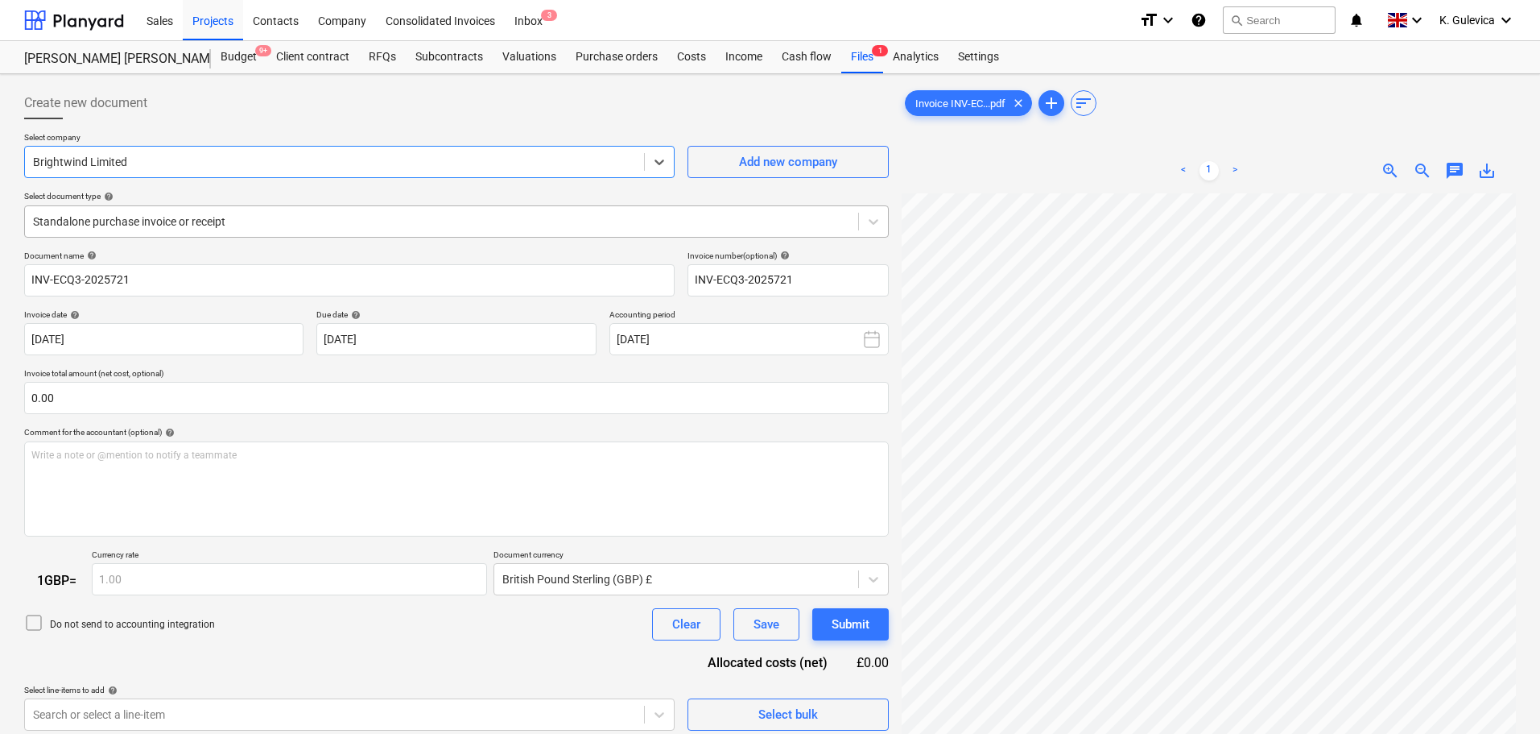
click at [310, 210] on div "Standalone purchase invoice or receipt" at bounding box center [441, 221] width 833 height 23
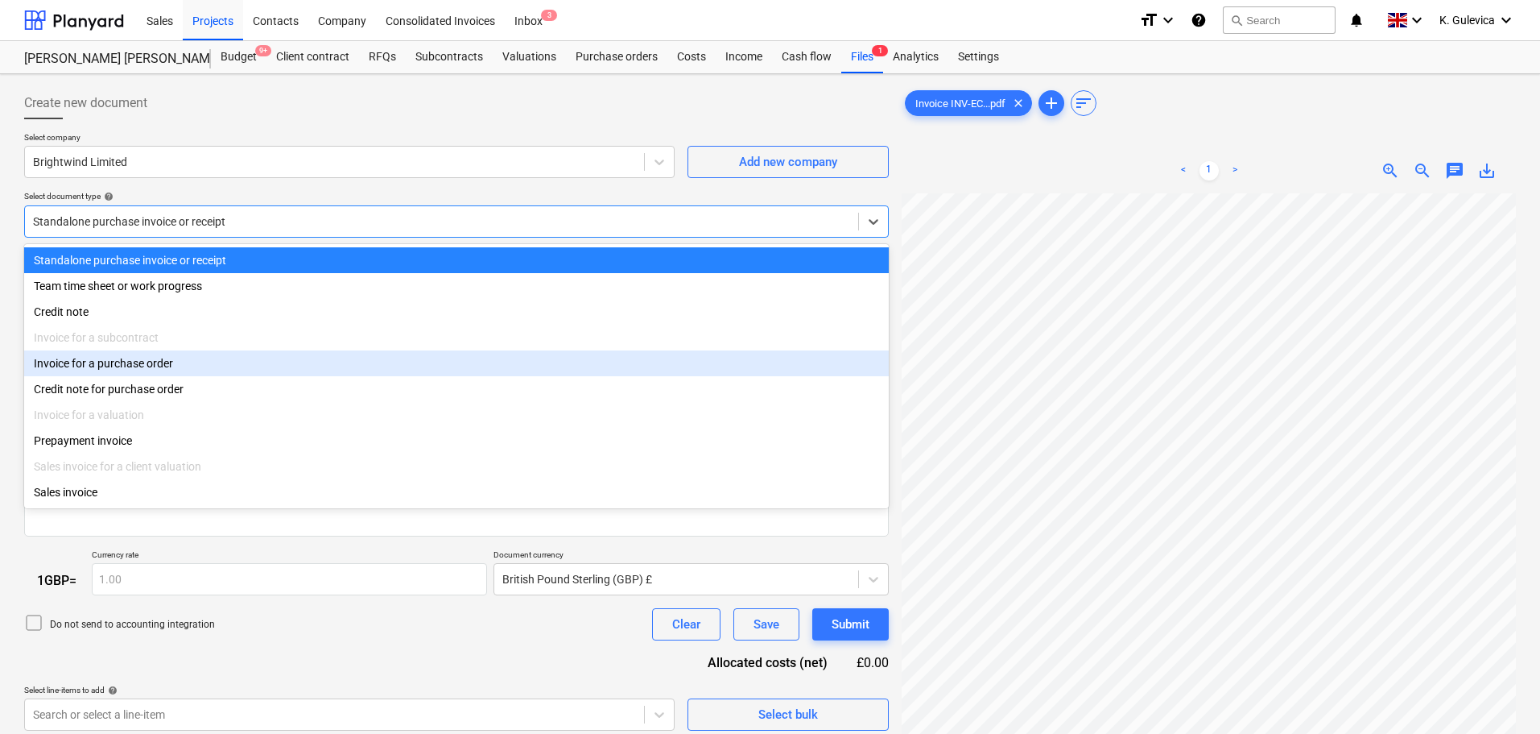
click at [186, 372] on div "Invoice for a purchase order" at bounding box center [456, 363] width 865 height 26
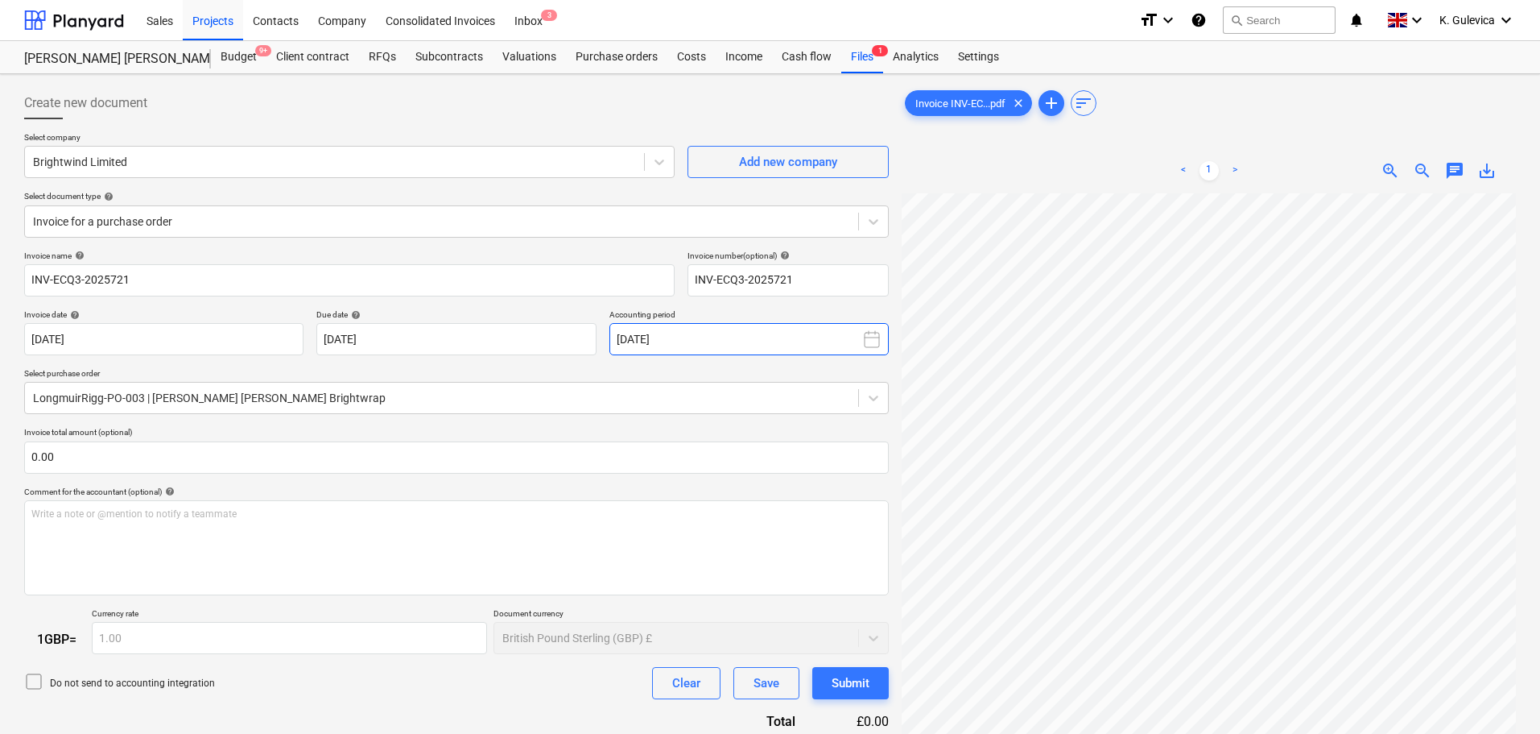
click at [680, 343] on button "[DATE]" at bounding box center [749, 339] width 279 height 32
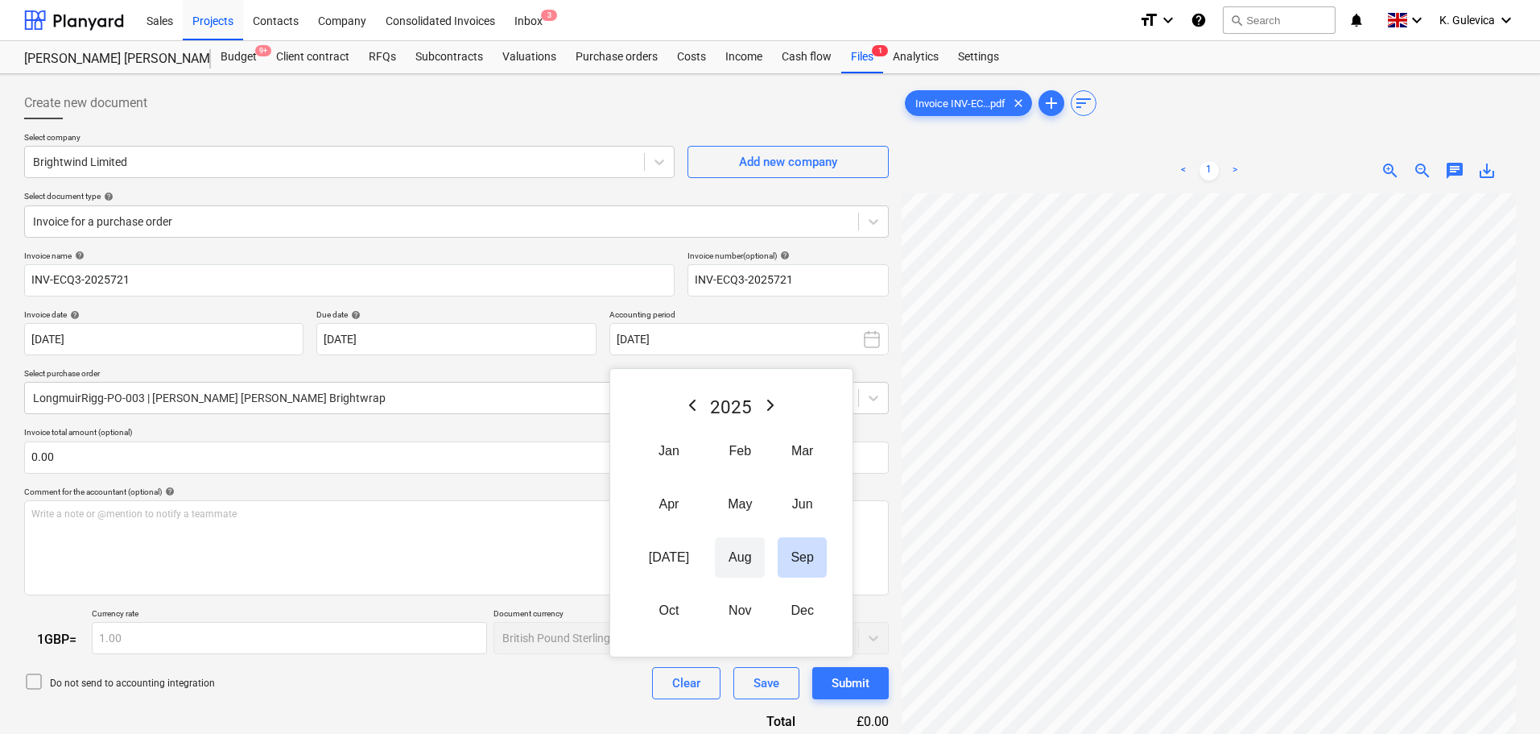
click at [725, 556] on button "Aug" at bounding box center [740, 557] width 50 height 40
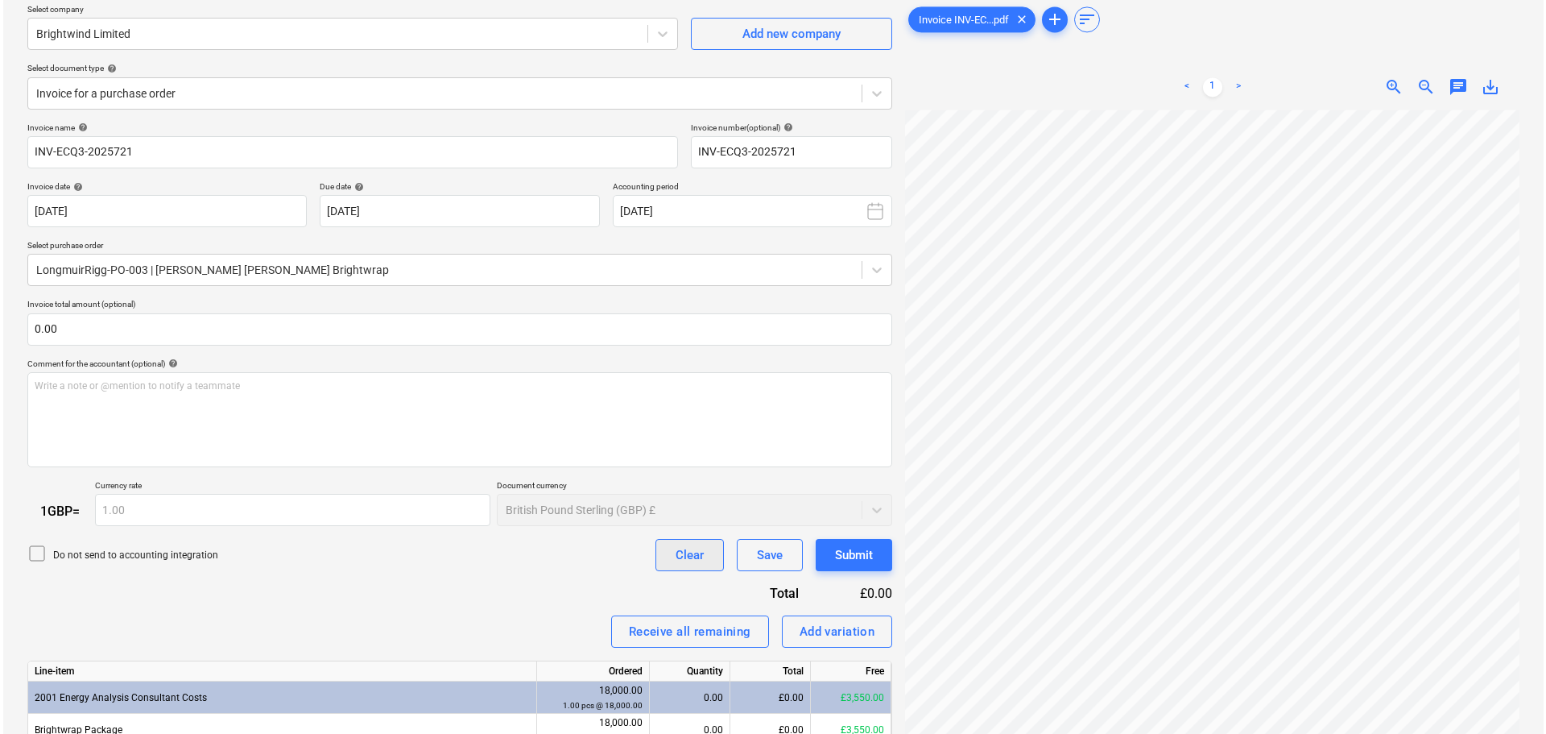
scroll to position [205, 0]
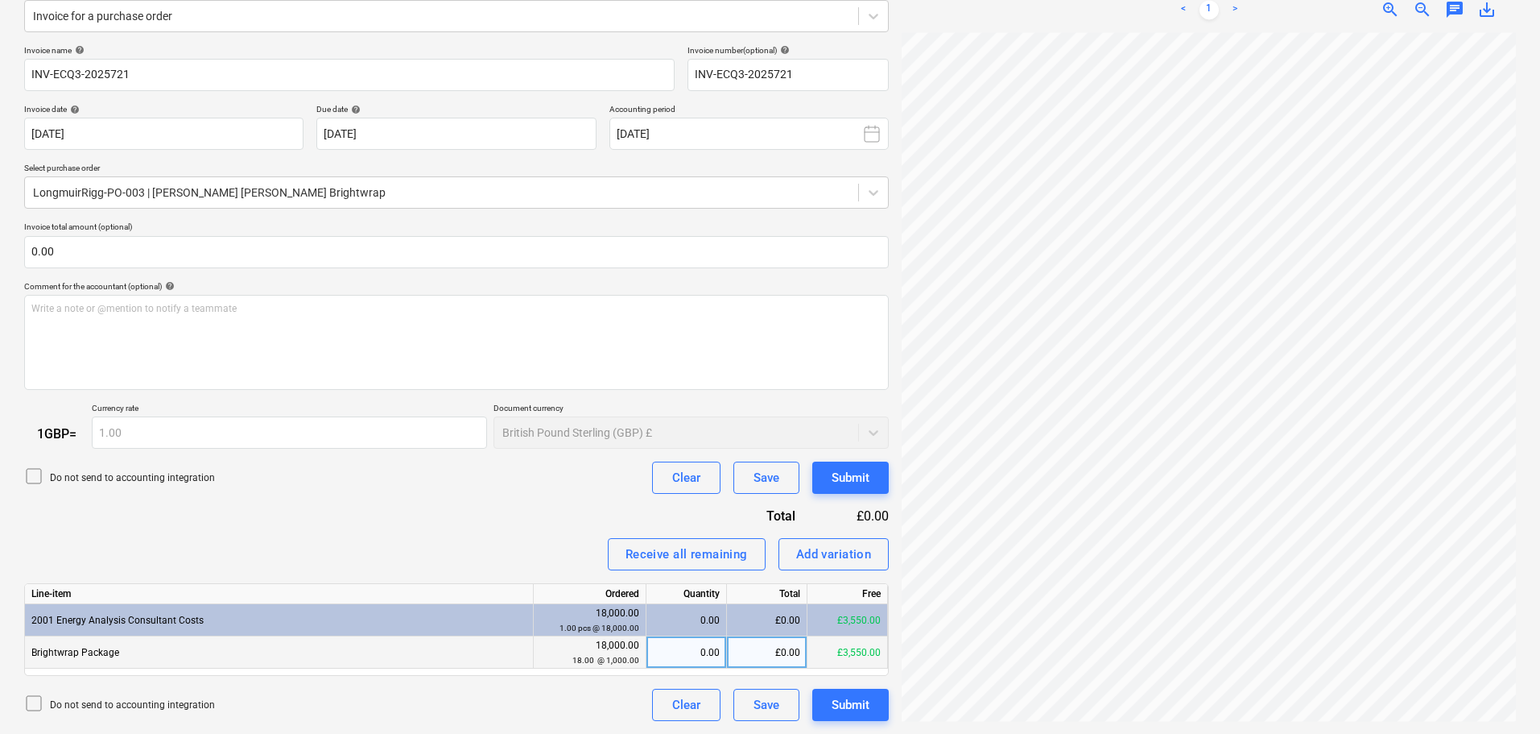
click at [708, 641] on div "0.00" at bounding box center [686, 652] width 67 height 32
type input "1"
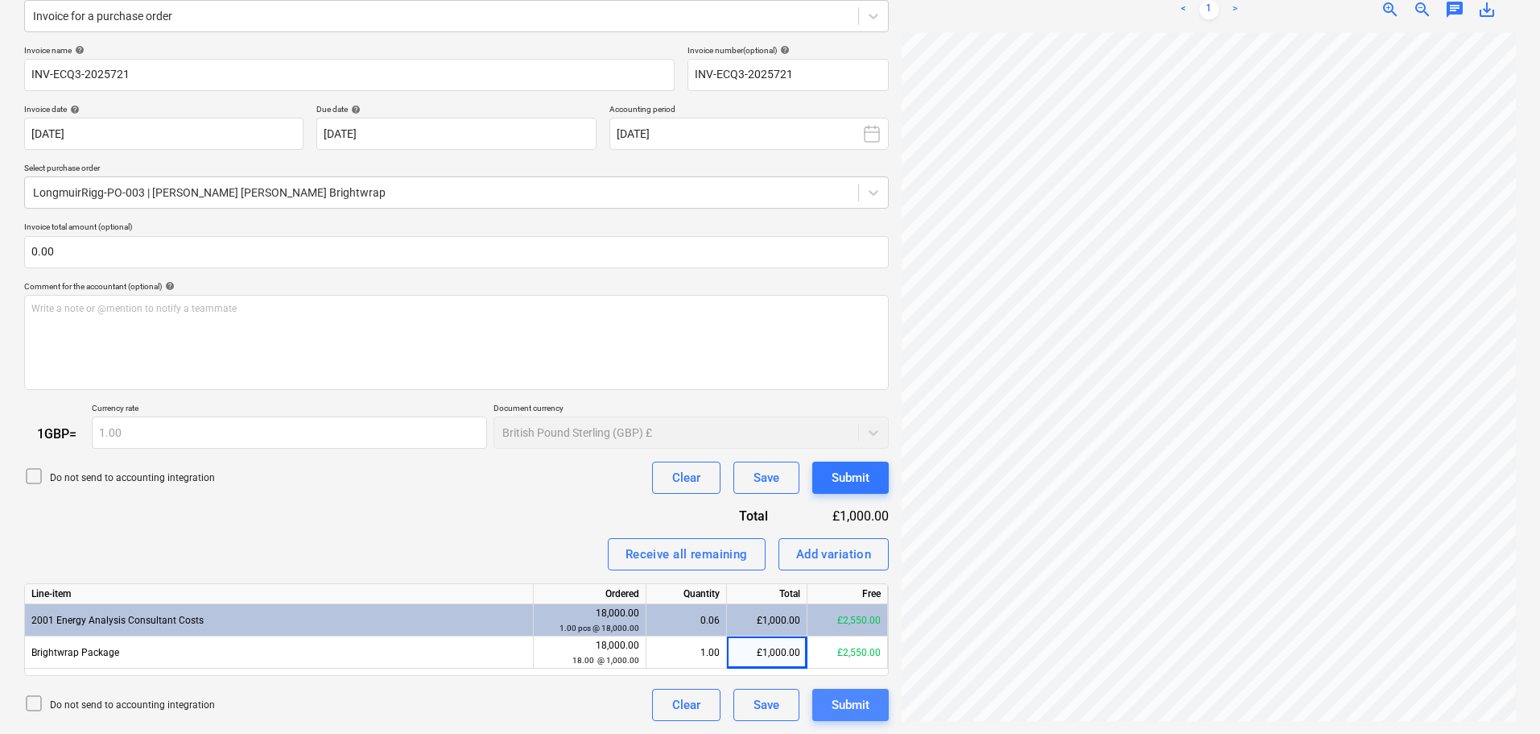
click at [841, 709] on div "Submit" at bounding box center [851, 704] width 38 height 21
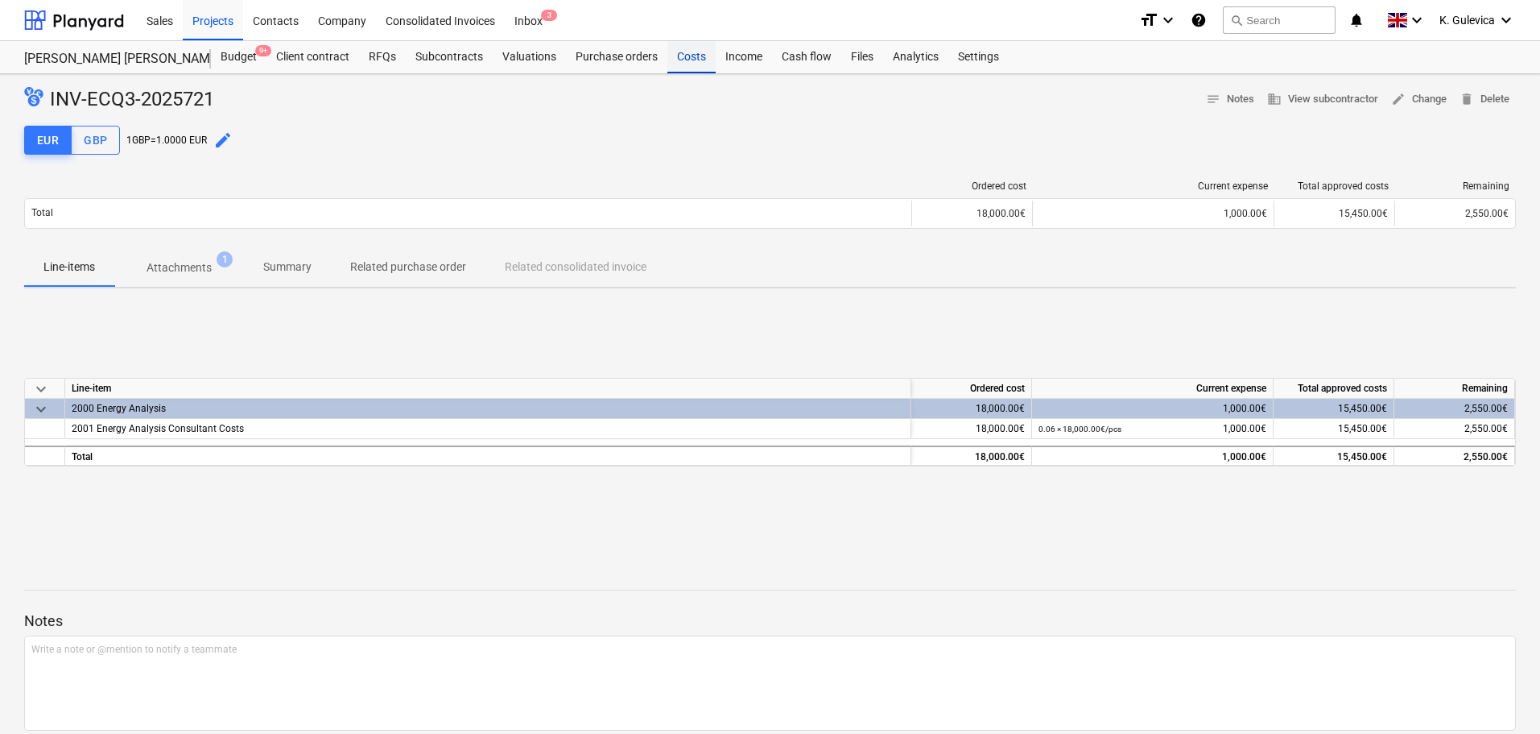
click at [701, 64] on div "Costs" at bounding box center [692, 57] width 48 height 32
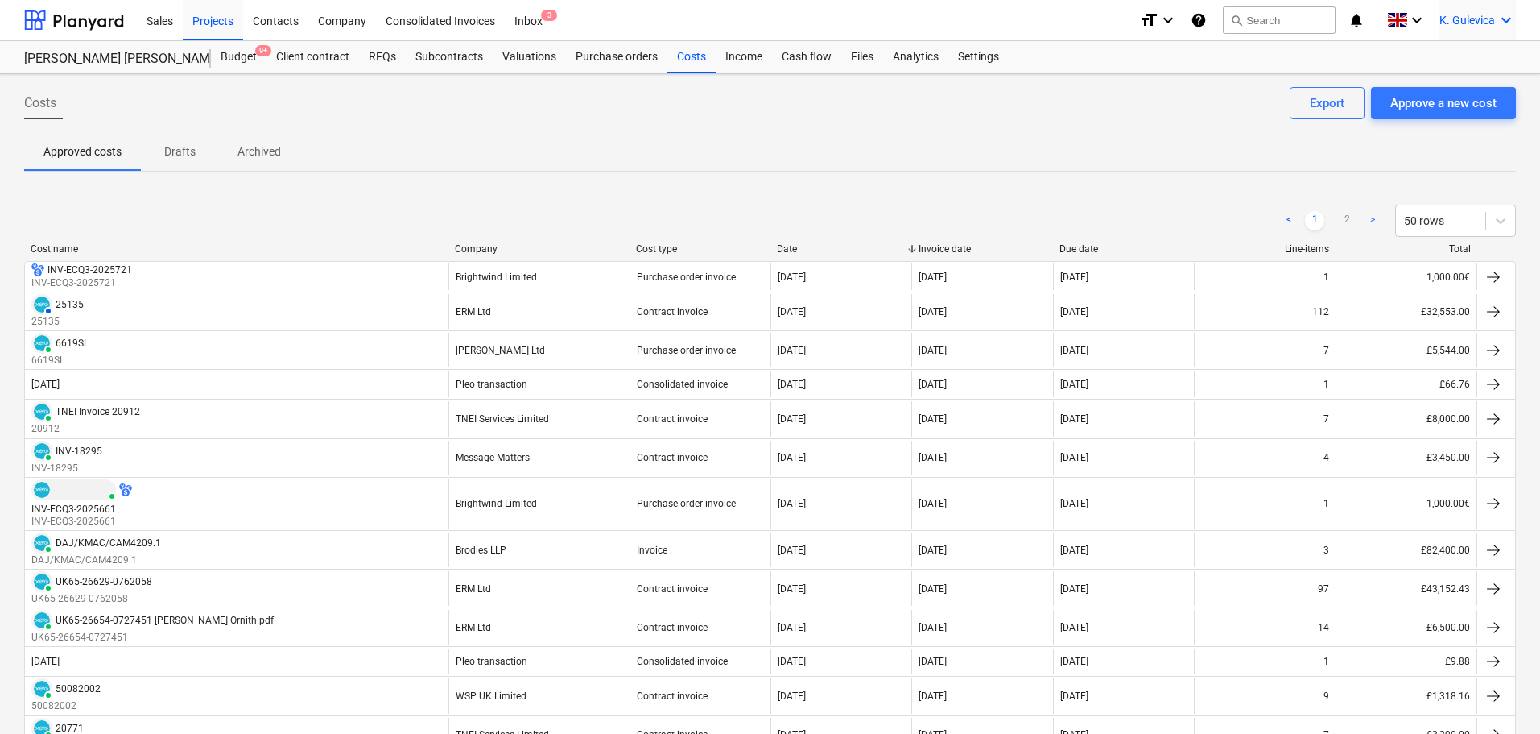
click at [1457, 18] on span "K. Gulevica" at bounding box center [1468, 20] width 56 height 13
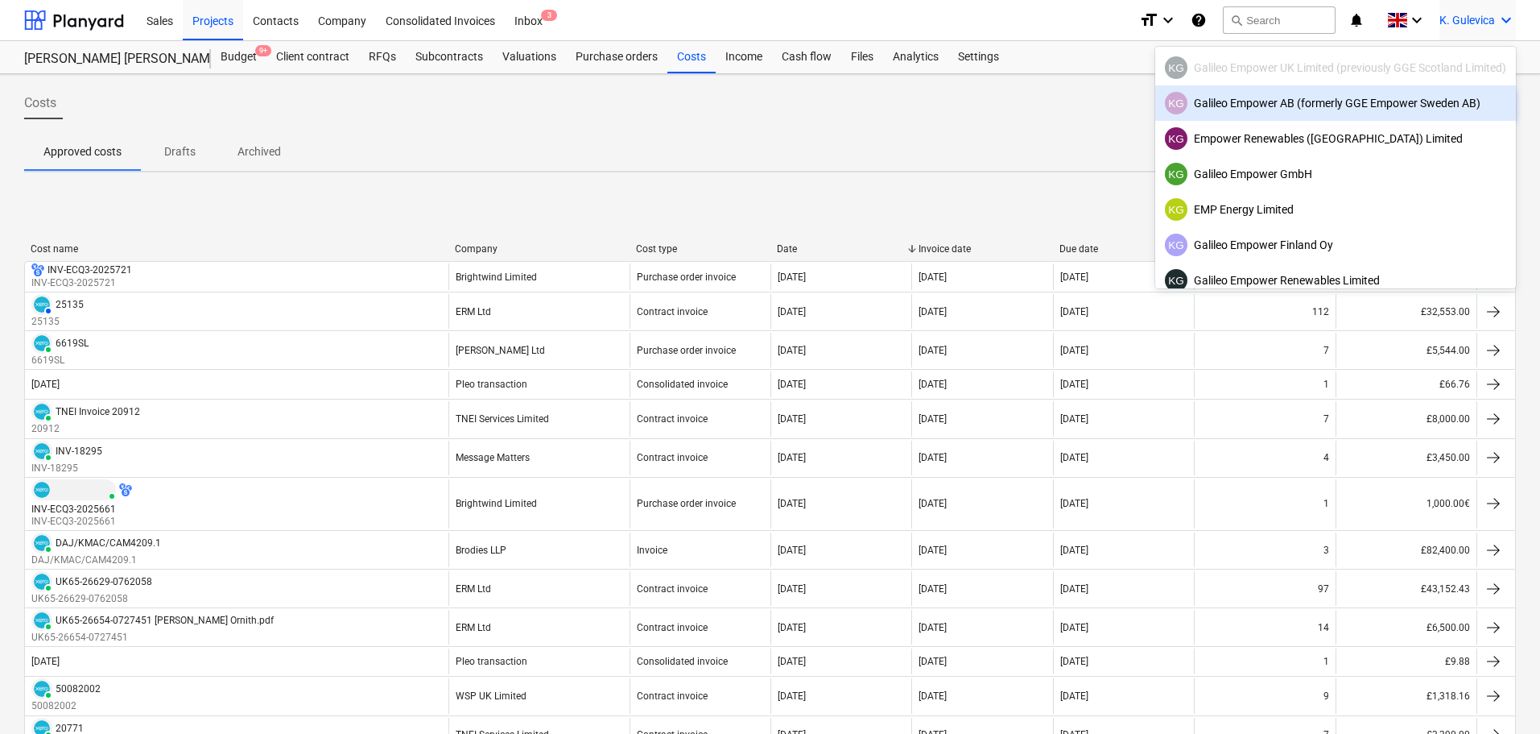
click at [1333, 93] on div "KG Galileo Empower AB (formerly GGE Empower Sweden AB)" at bounding box center [1335, 103] width 341 height 23
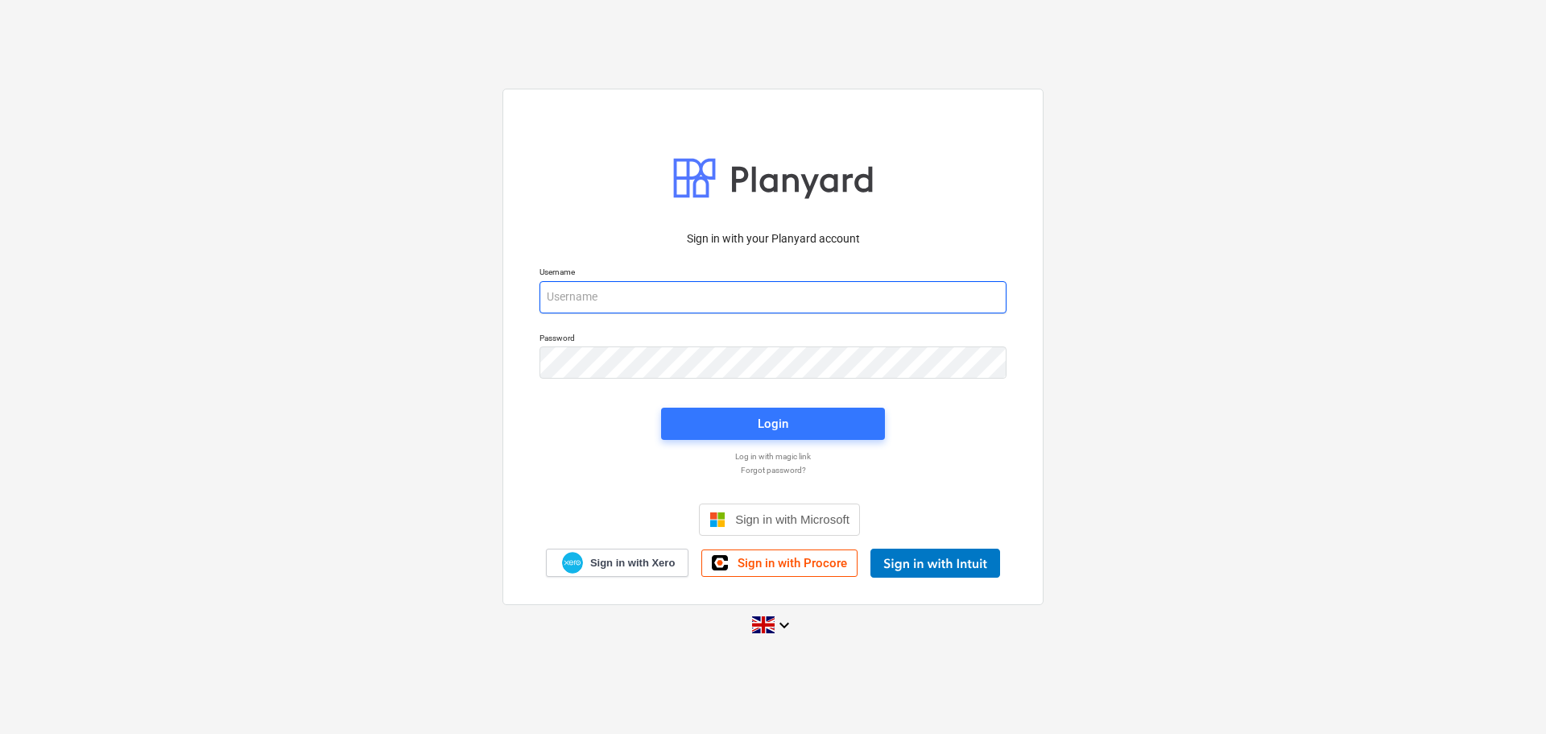
type input "[EMAIL_ADDRESS][DOMAIN_NAME]"
